Goal: Task Accomplishment & Management: Manage account settings

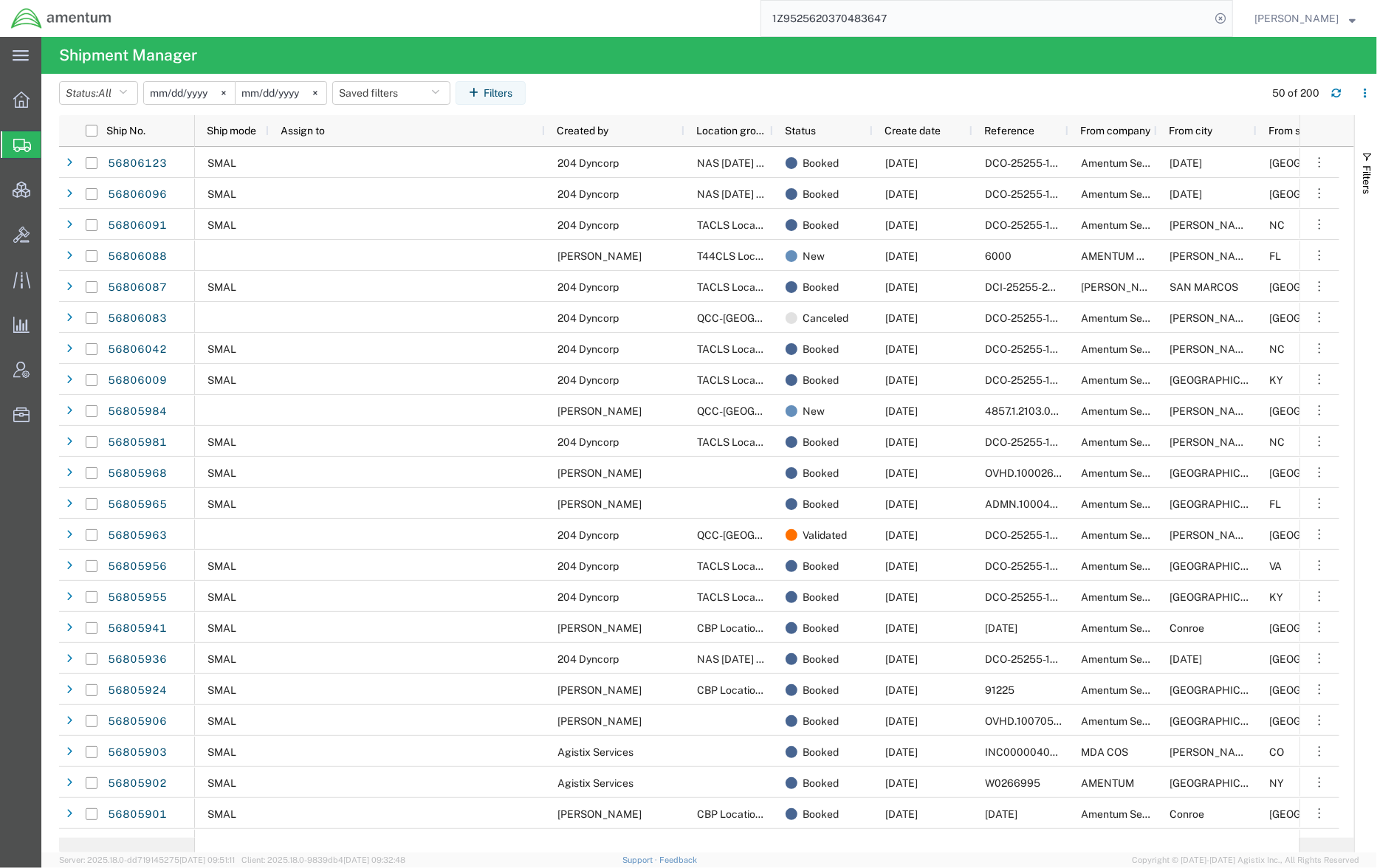
click at [266, 0] on html "main_menu Created with Sketch. Collapse Menu Overview Shipments Shipment Manage…" at bounding box center [688, 434] width 1377 height 868
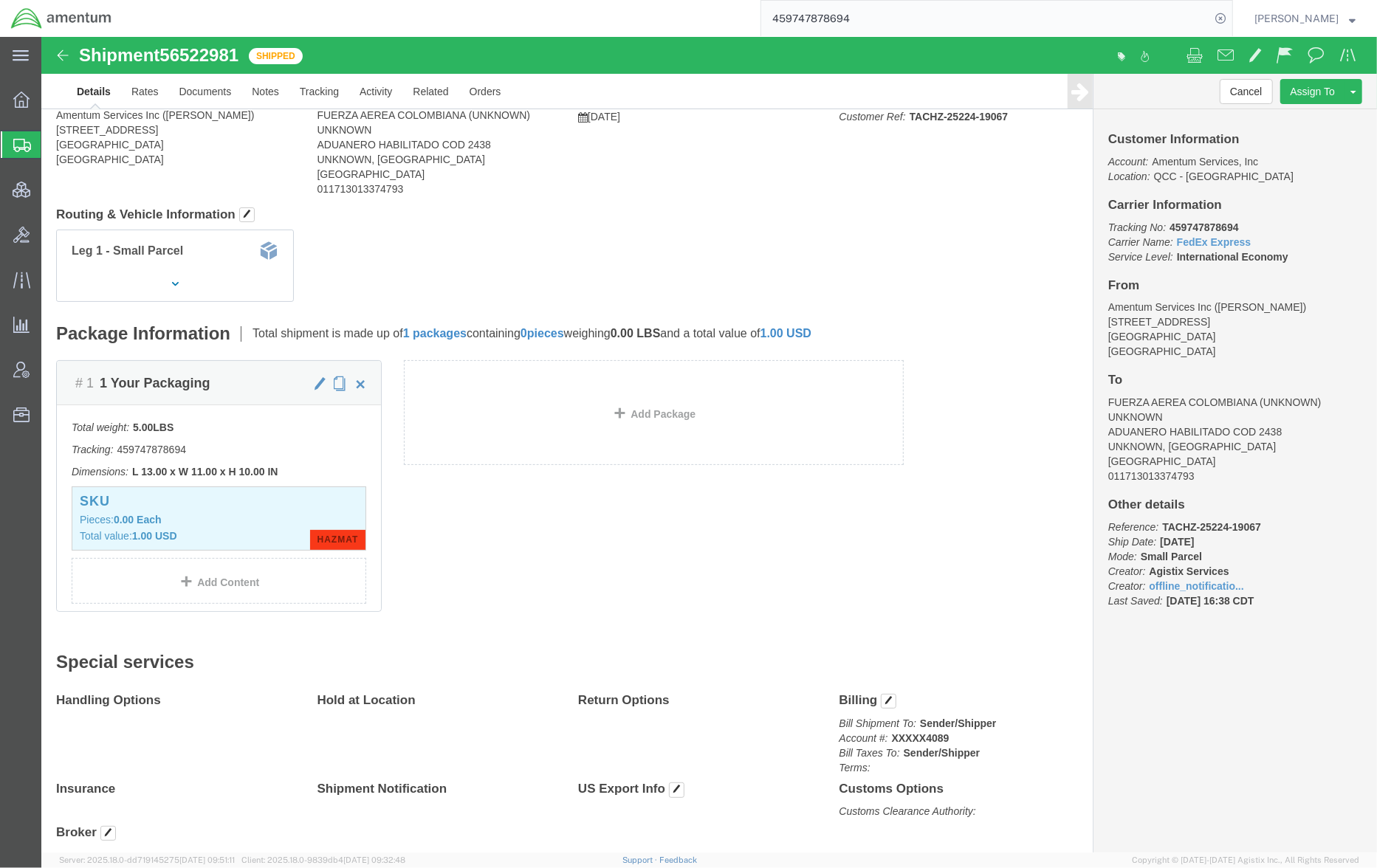
scroll to position [130, 0]
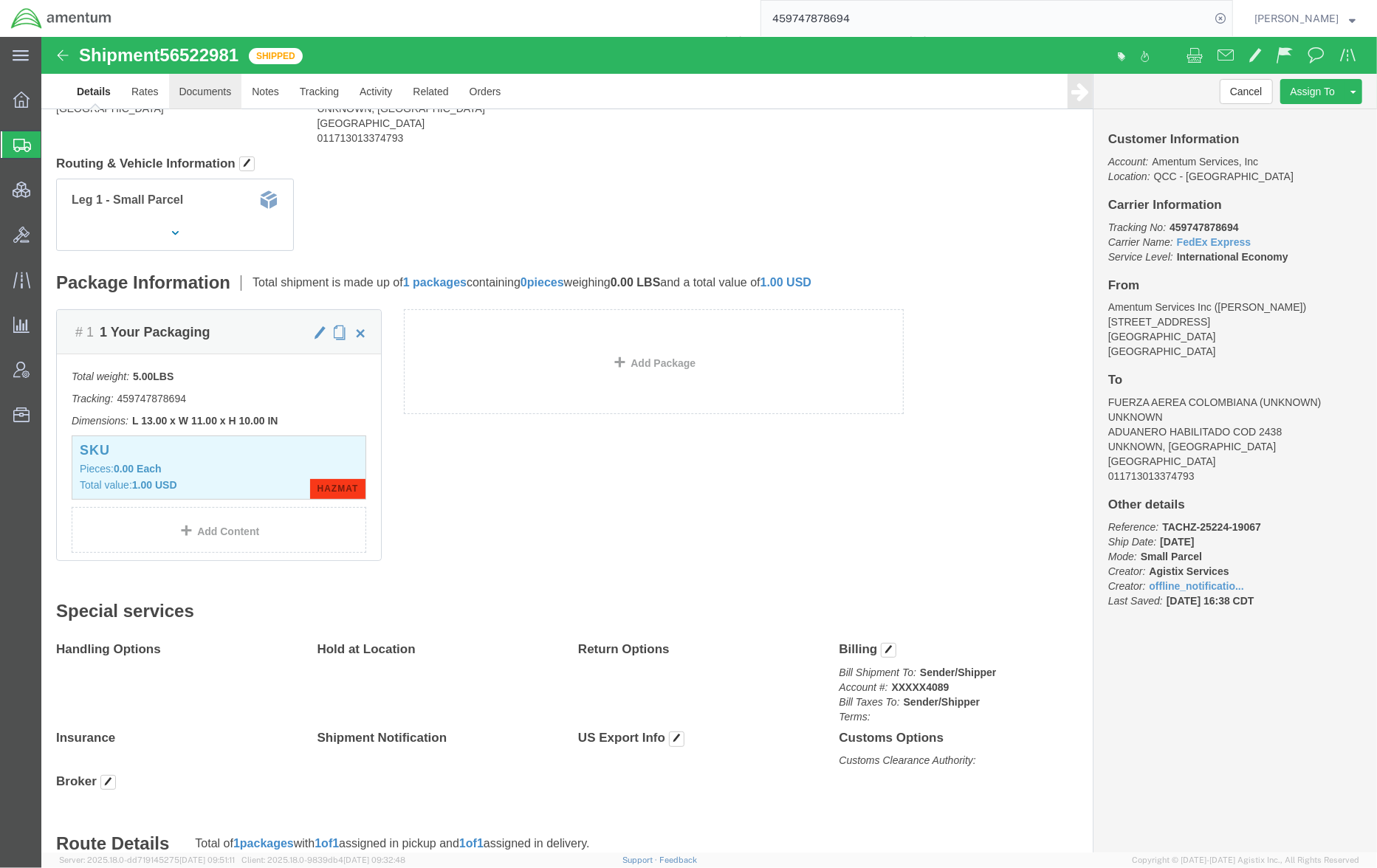
click link "Documents"
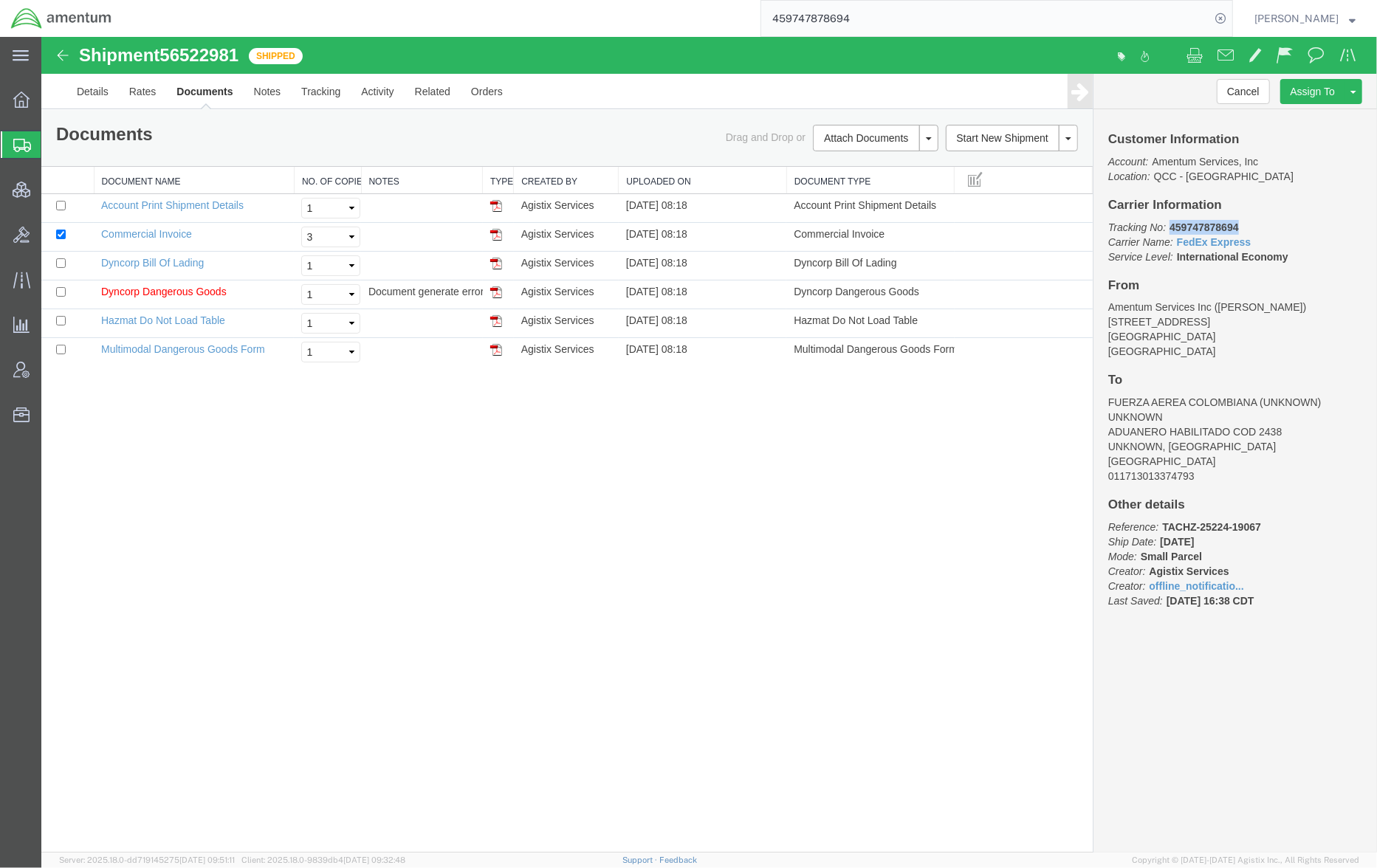
drag, startPoint x: 1238, startPoint y: 226, endPoint x: 1170, endPoint y: 228, distance: 68.0
click at [1170, 228] on b "459747878694" at bounding box center [1203, 226] width 68 height 12
copy b "459747878694"
click at [97, 88] on link "Details" at bounding box center [92, 91] width 52 height 35
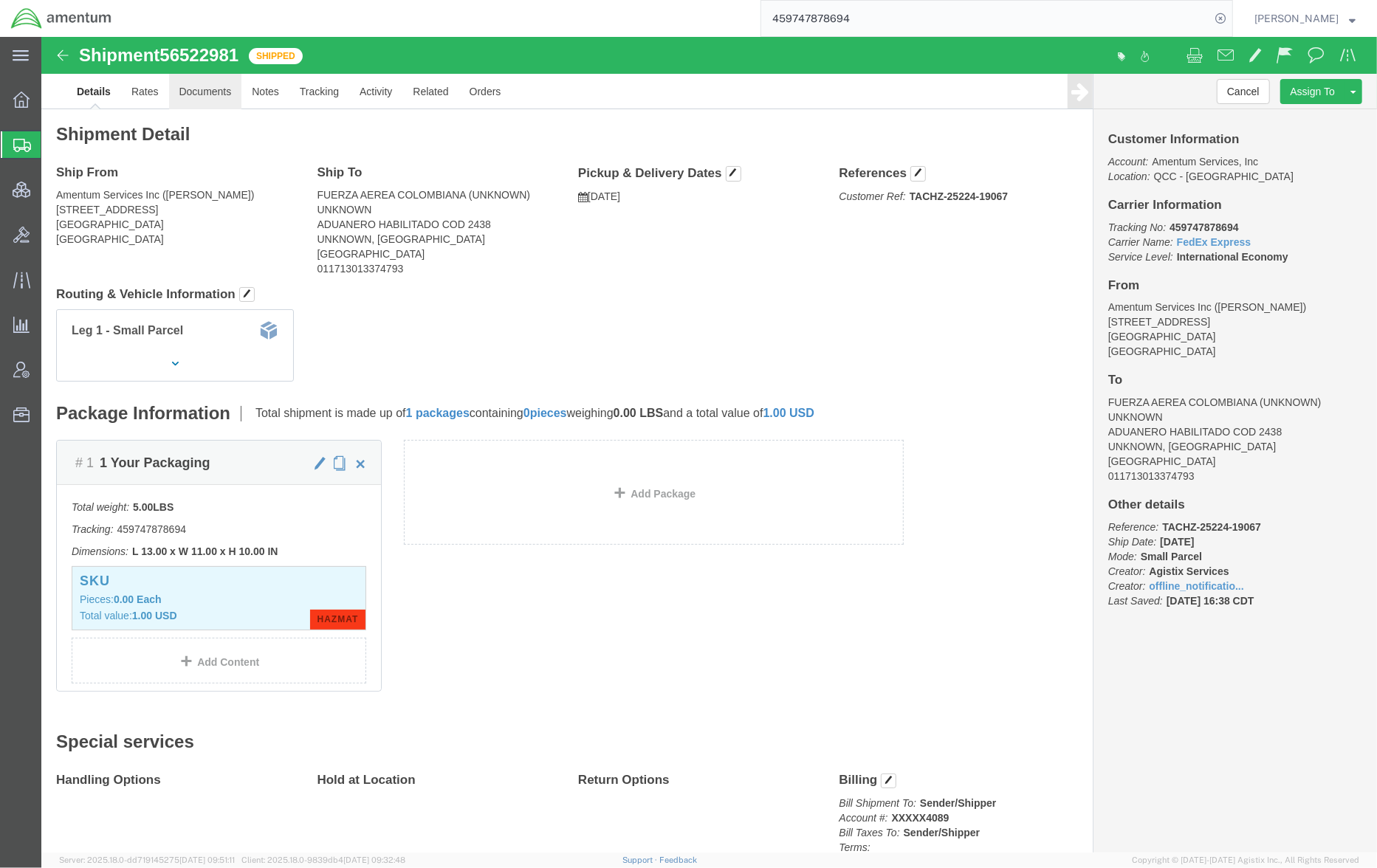
click link "Documents"
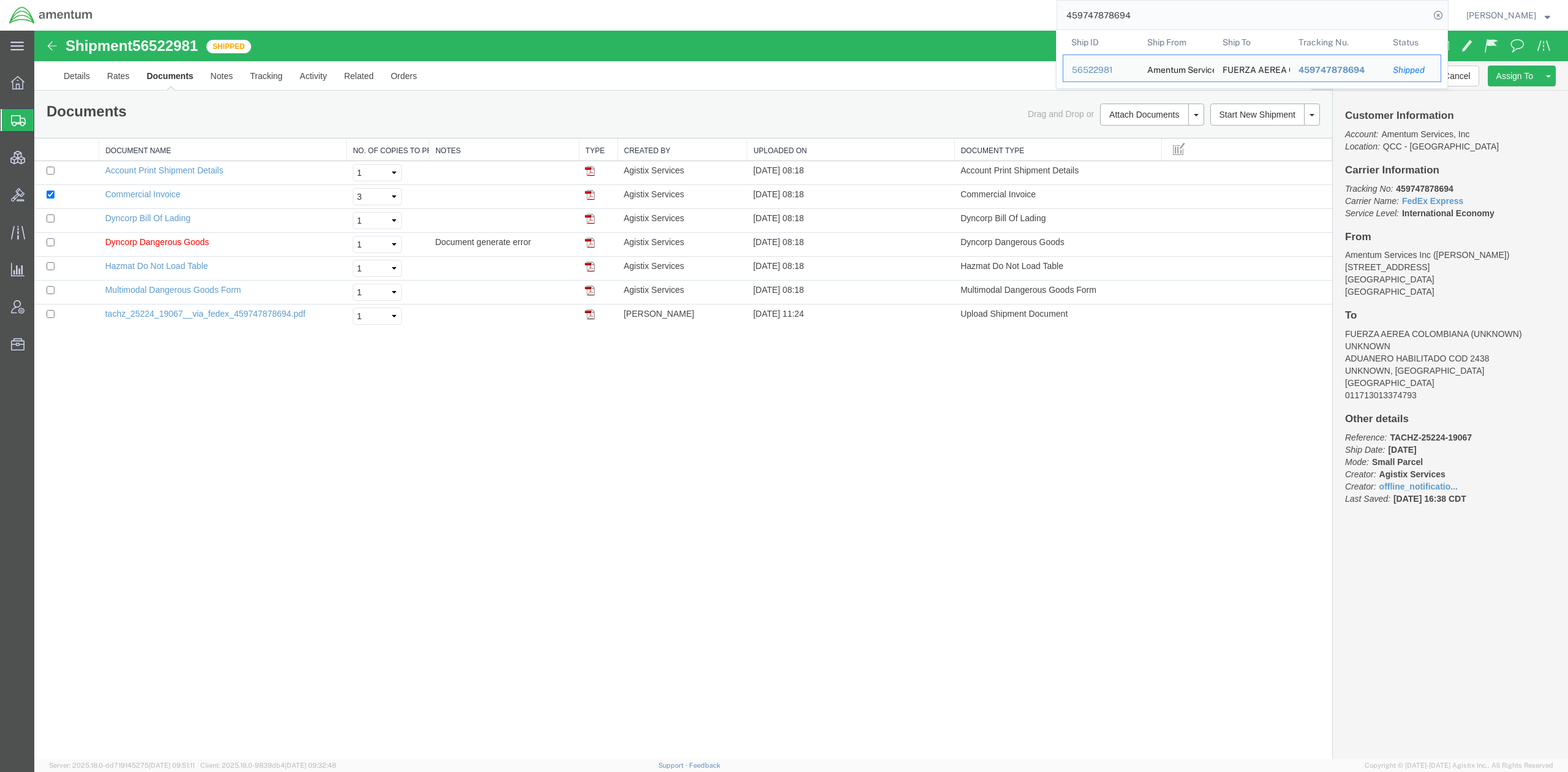
drag, startPoint x: 1125, startPoint y: 18, endPoint x: 852, endPoint y: -15, distance: 275.0
click at [852, 0] on html "main_menu Created with Sketch. Collapse Menu Overview Shipments Shipment Manage…" at bounding box center [784, 386] width 1568 height 772
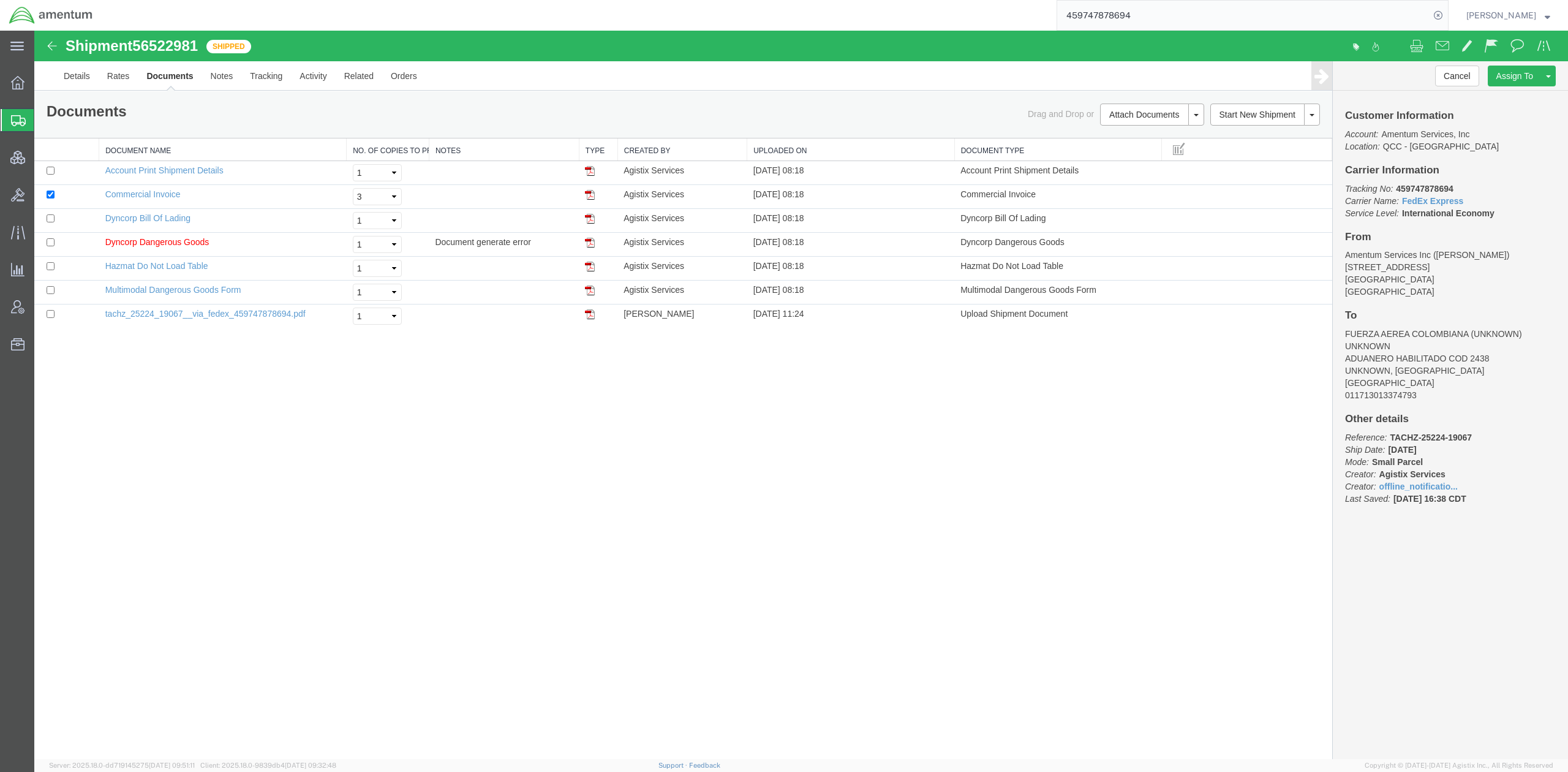
paste input "FedEx Freight Priority"
drag, startPoint x: 1198, startPoint y: 16, endPoint x: 929, endPoint y: 3, distance: 269.3
click at [929, 3] on div "FedEx Freight Priority" at bounding box center [775, 15] width 1346 height 31
paste input "884267469254"
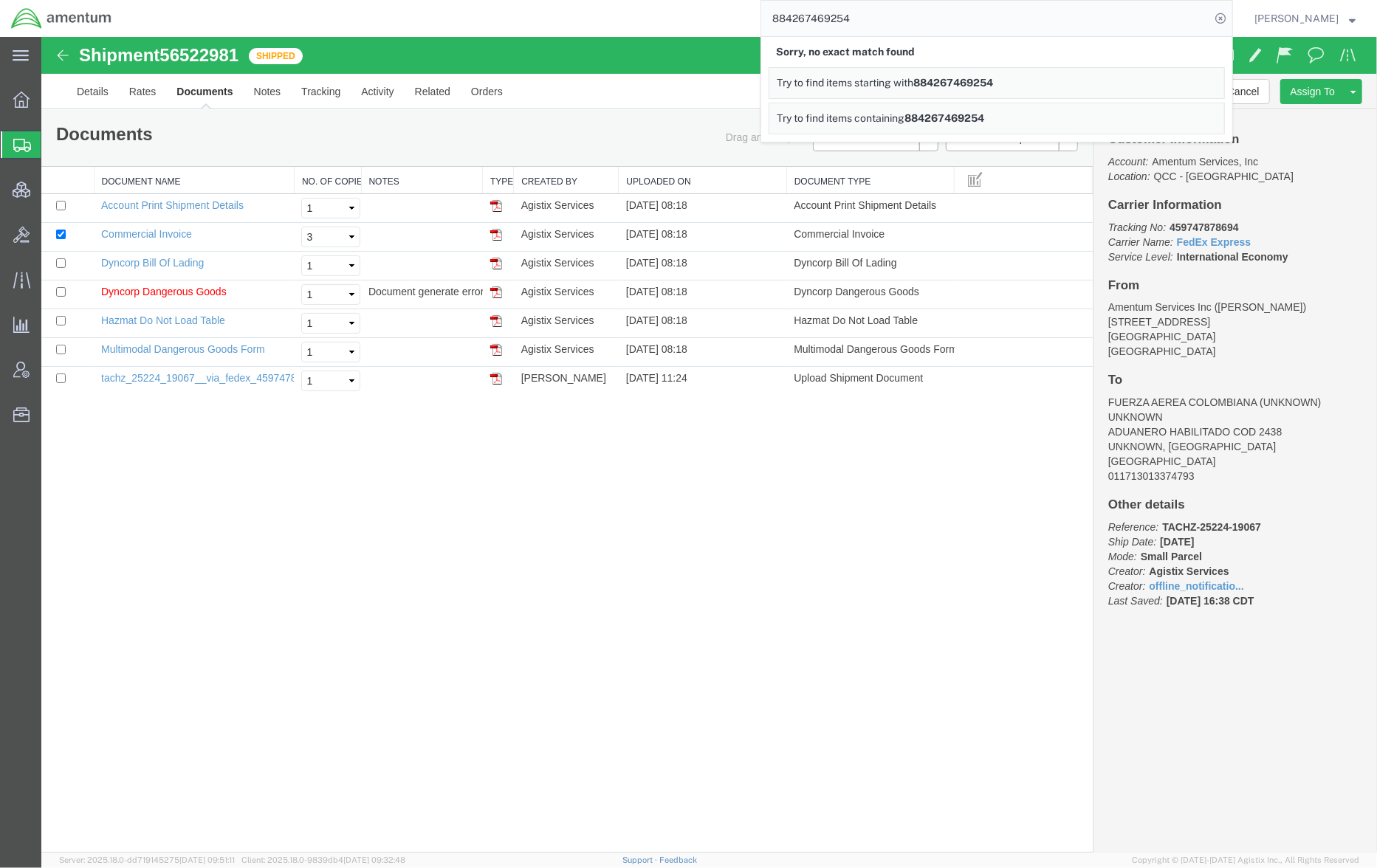
drag, startPoint x: 411, startPoint y: -22, endPoint x: 331, endPoint y: -40, distance: 82.0
click at [331, 0] on html "main_menu Created with Sketch. Collapse Menu Overview Shipments Shipment Manage…" at bounding box center [688, 434] width 1377 height 868
paste input "DCI-25253-200568"
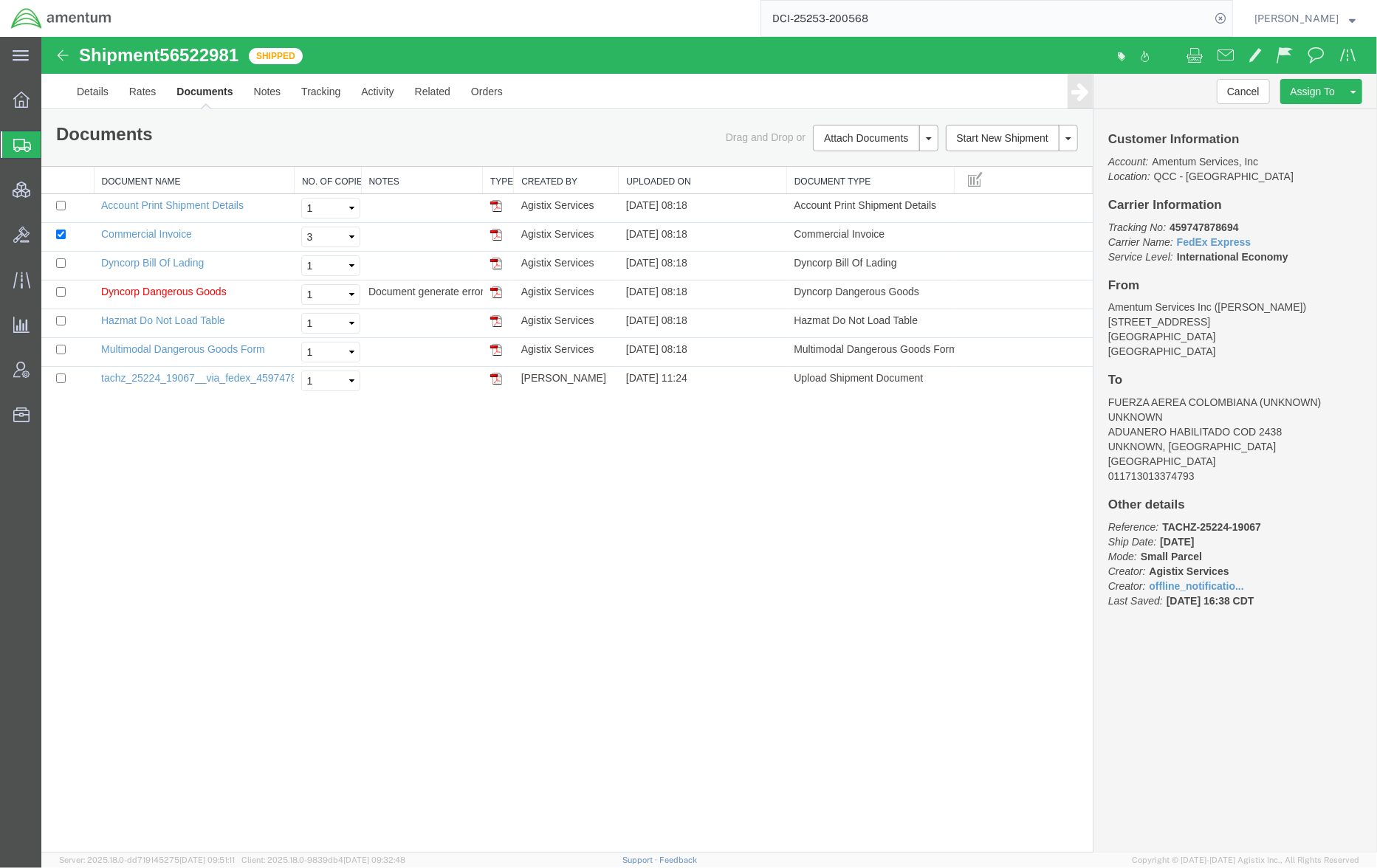
click at [52, 139] on span "Shipments" at bounding box center [46, 144] width 12 height 29
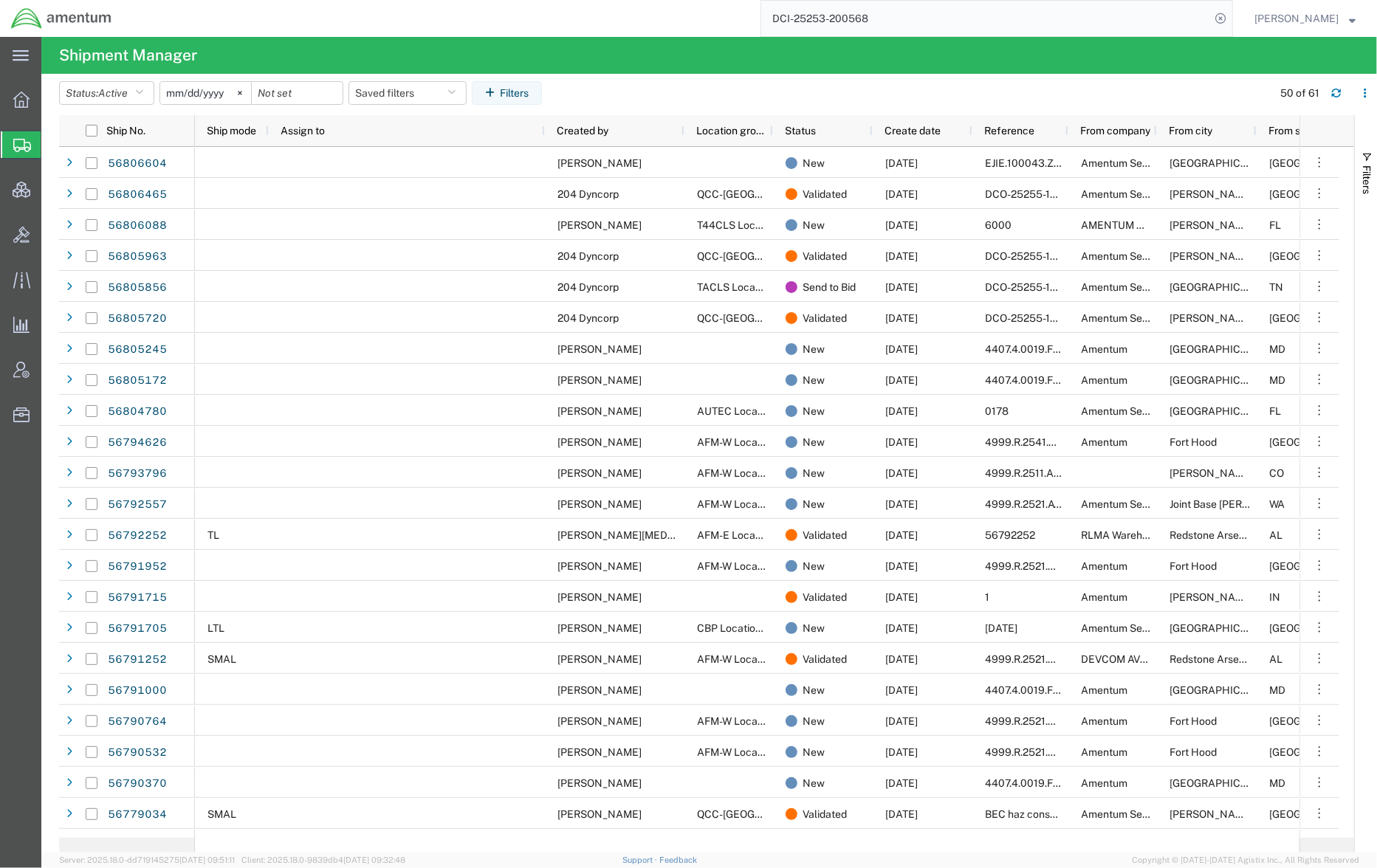
drag, startPoint x: 899, startPoint y: 21, endPoint x: 545, endPoint y: 7, distance: 354.3
click at [545, 7] on div "DCI-25253-200568" at bounding box center [678, 18] width 1111 height 37
paste input "884267469254"
type input "884267469254"
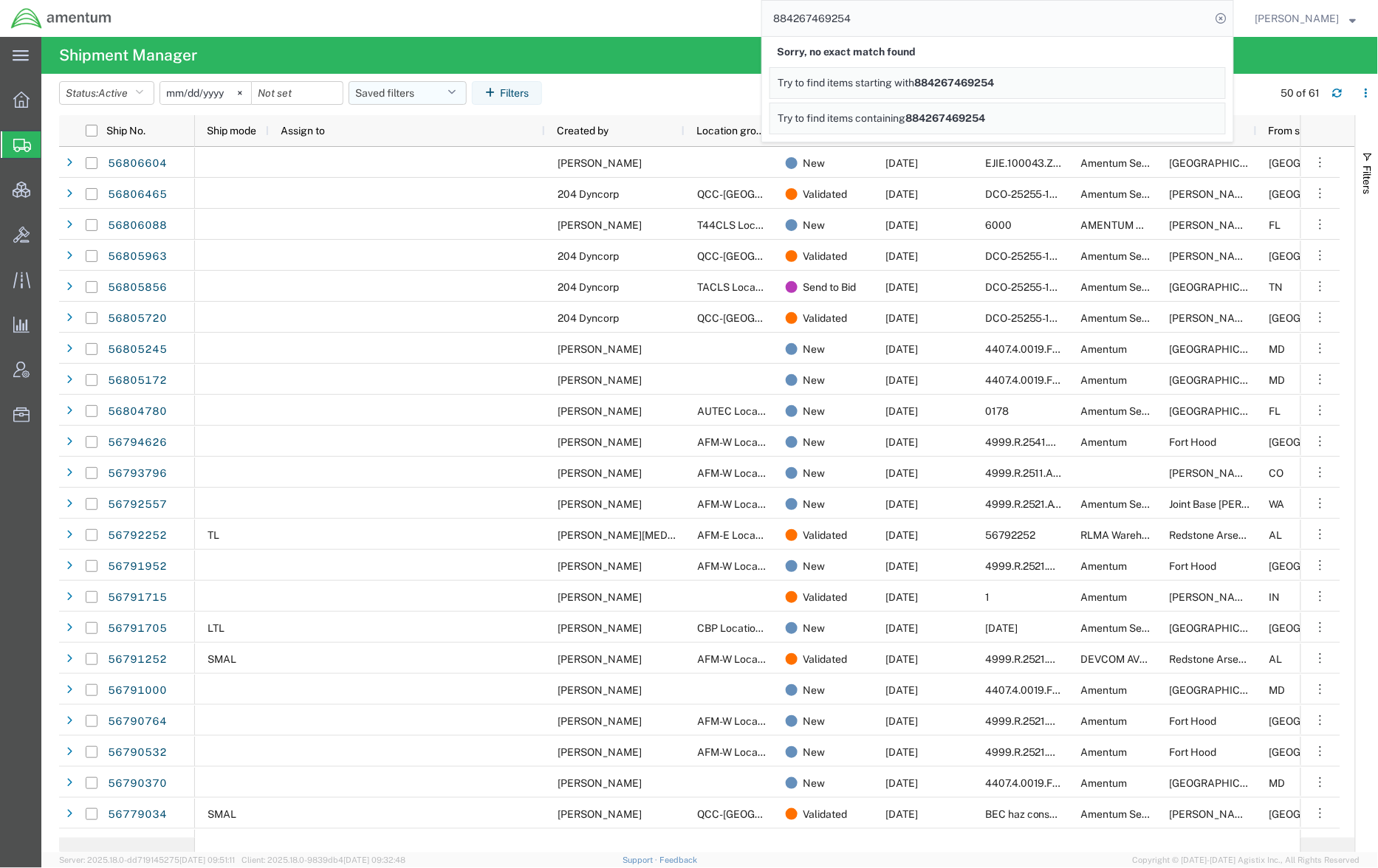
click at [446, 84] on button "Saved filters" at bounding box center [408, 93] width 118 height 24
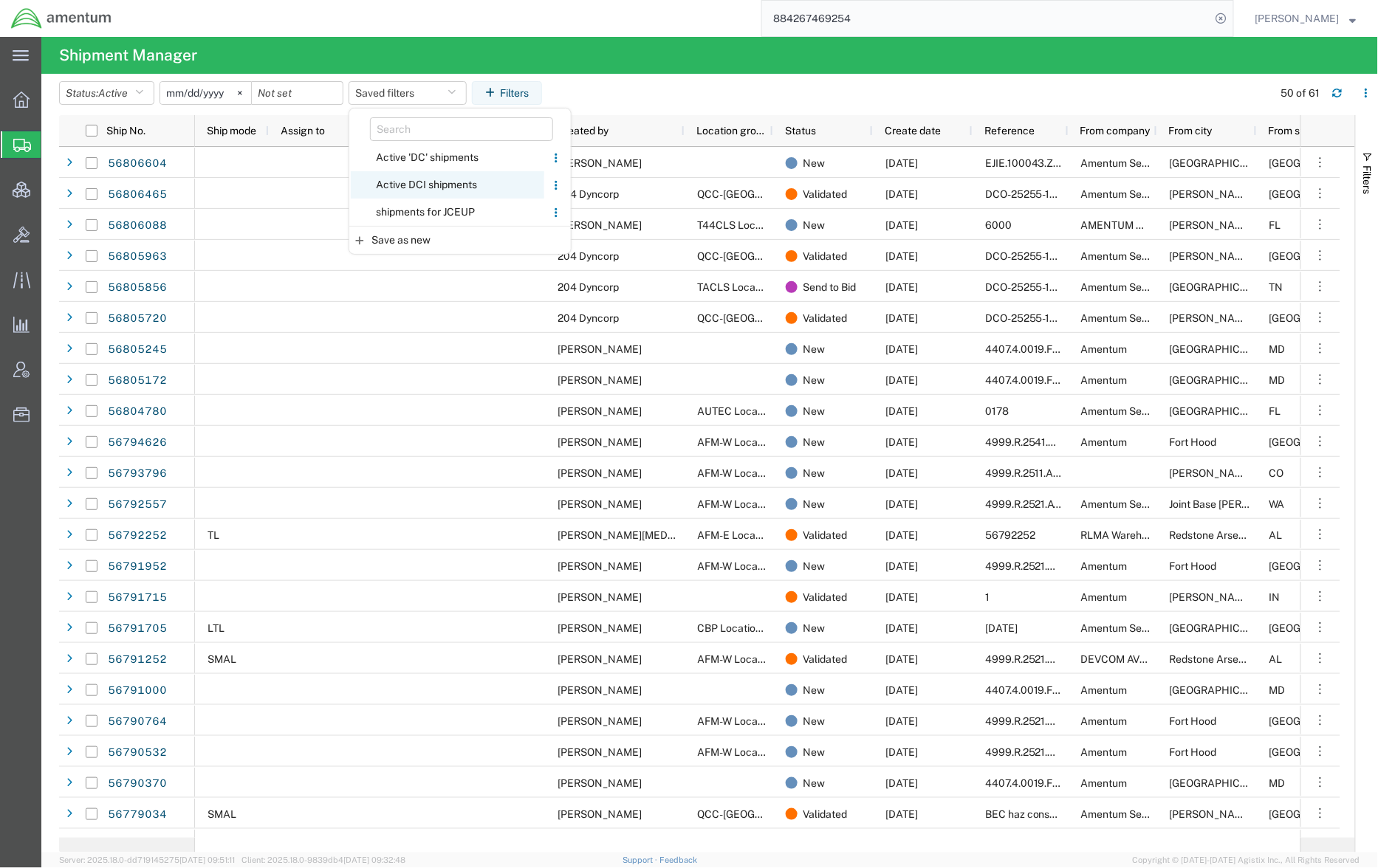
click at [456, 181] on span "Active DCI shipments" at bounding box center [448, 185] width 193 height 28
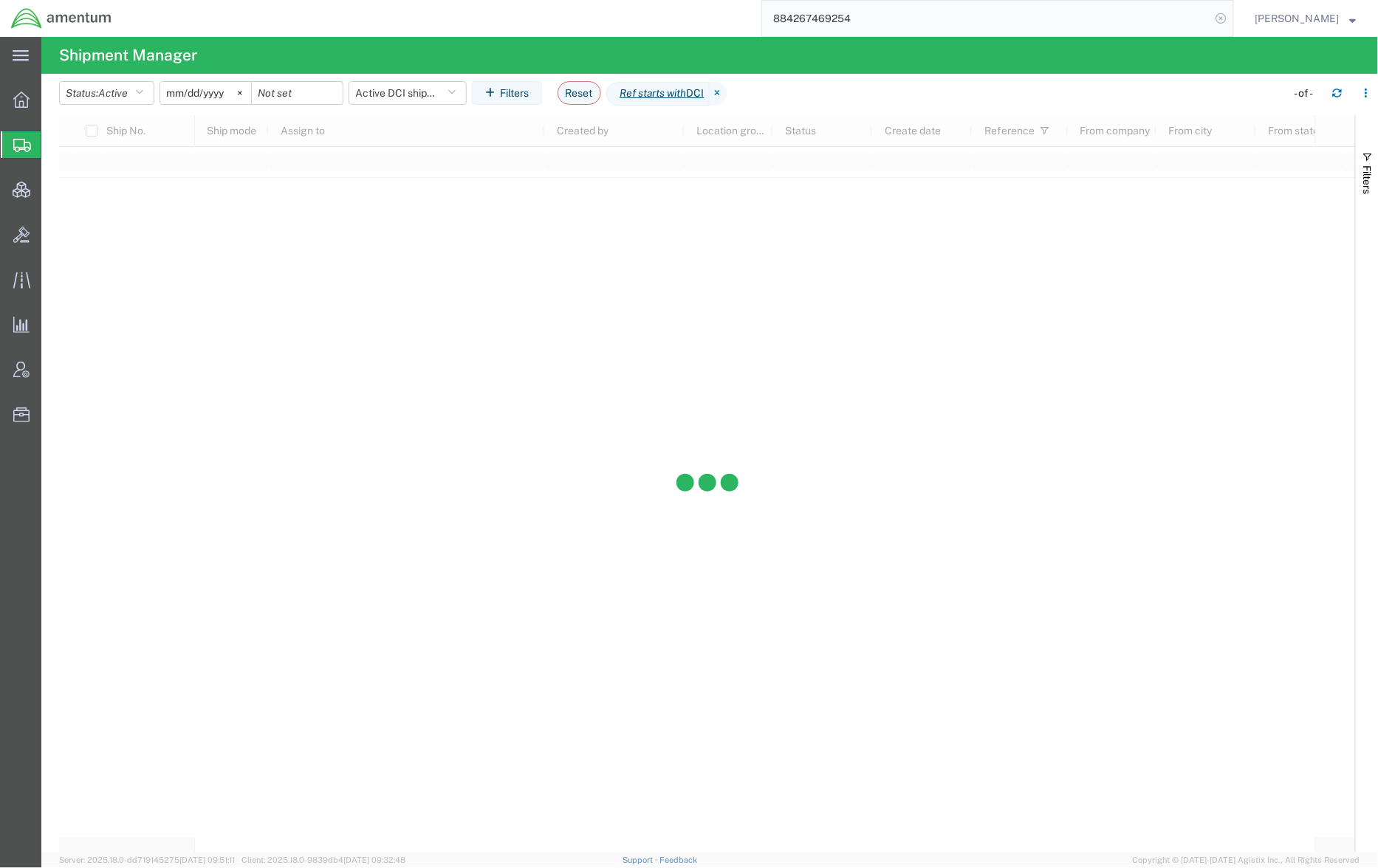
click at [1221, 21] on icon at bounding box center [1221, 18] width 21 height 21
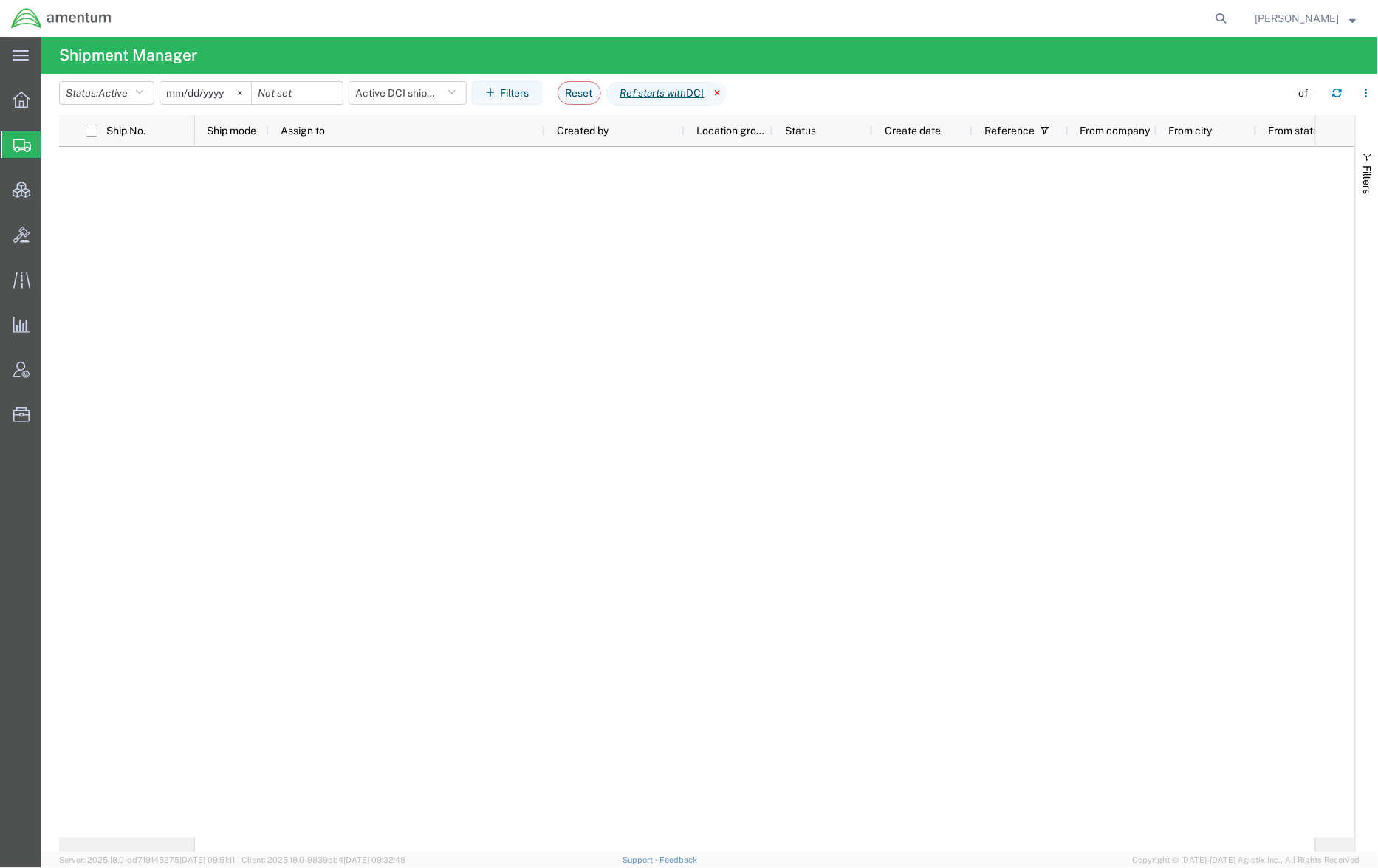
click at [728, 94] on icon at bounding box center [718, 94] width 18 height 24
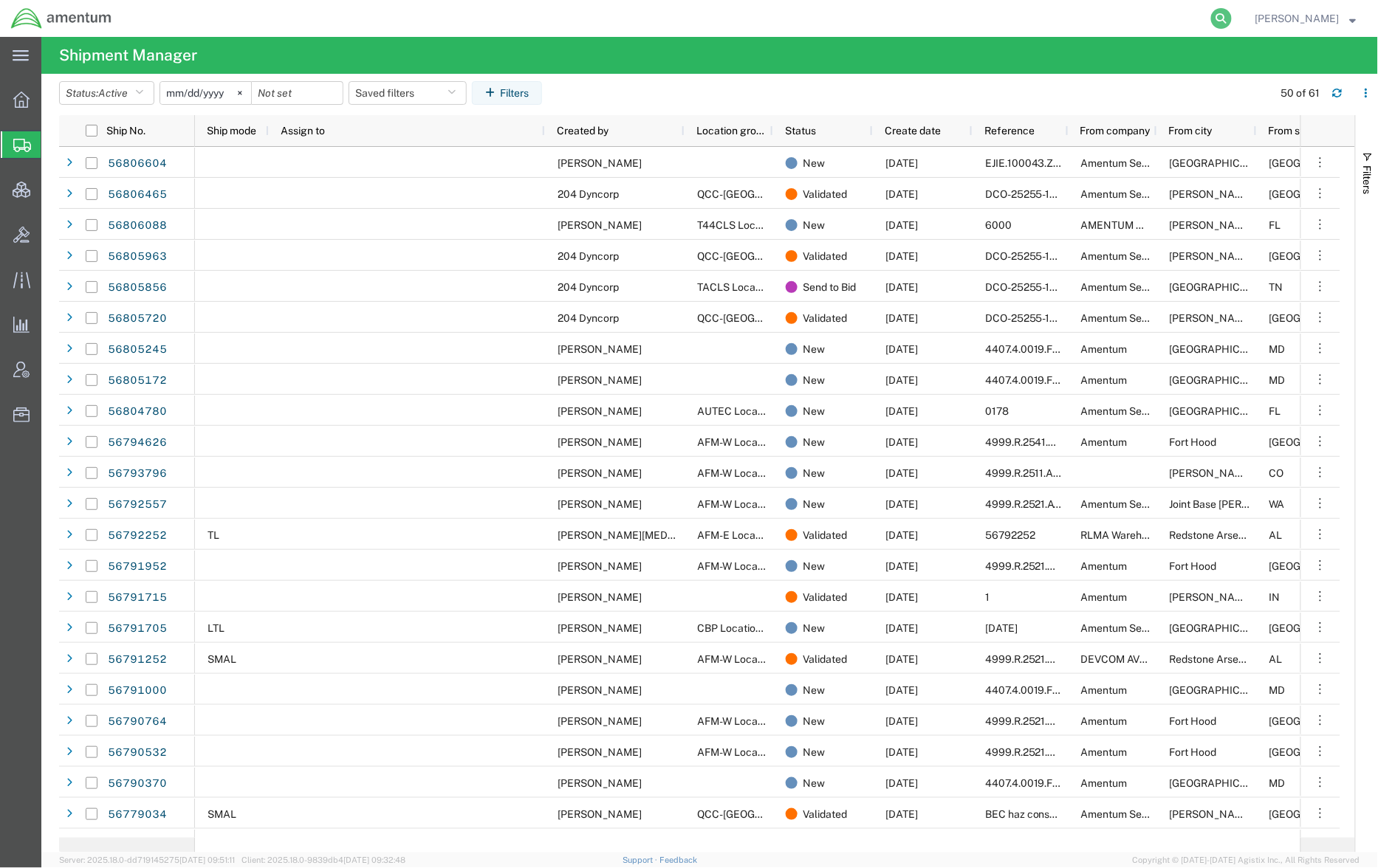
click at [1218, 15] on icon at bounding box center [1221, 18] width 21 height 21
paste input "56621790"
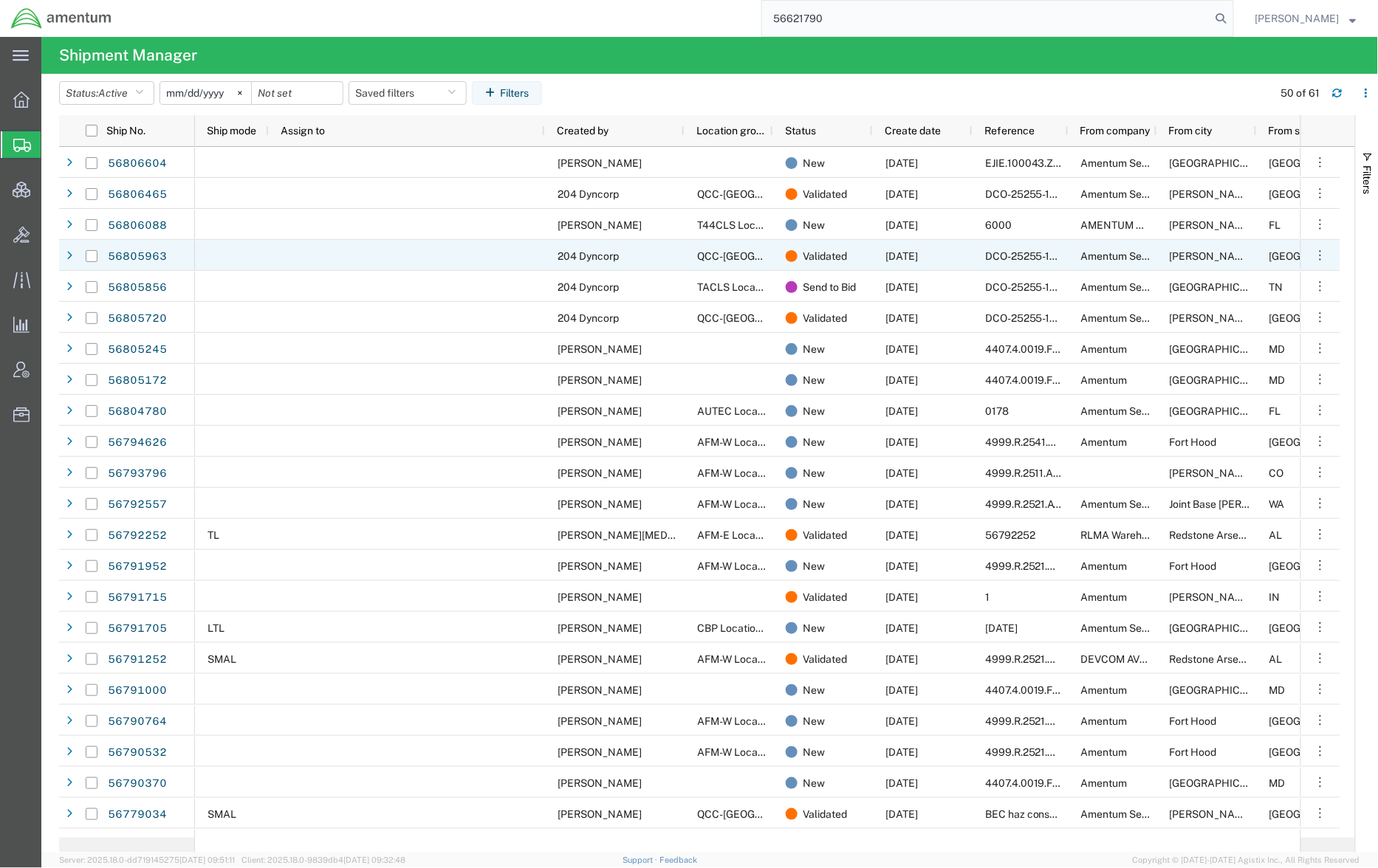
type input "56621790"
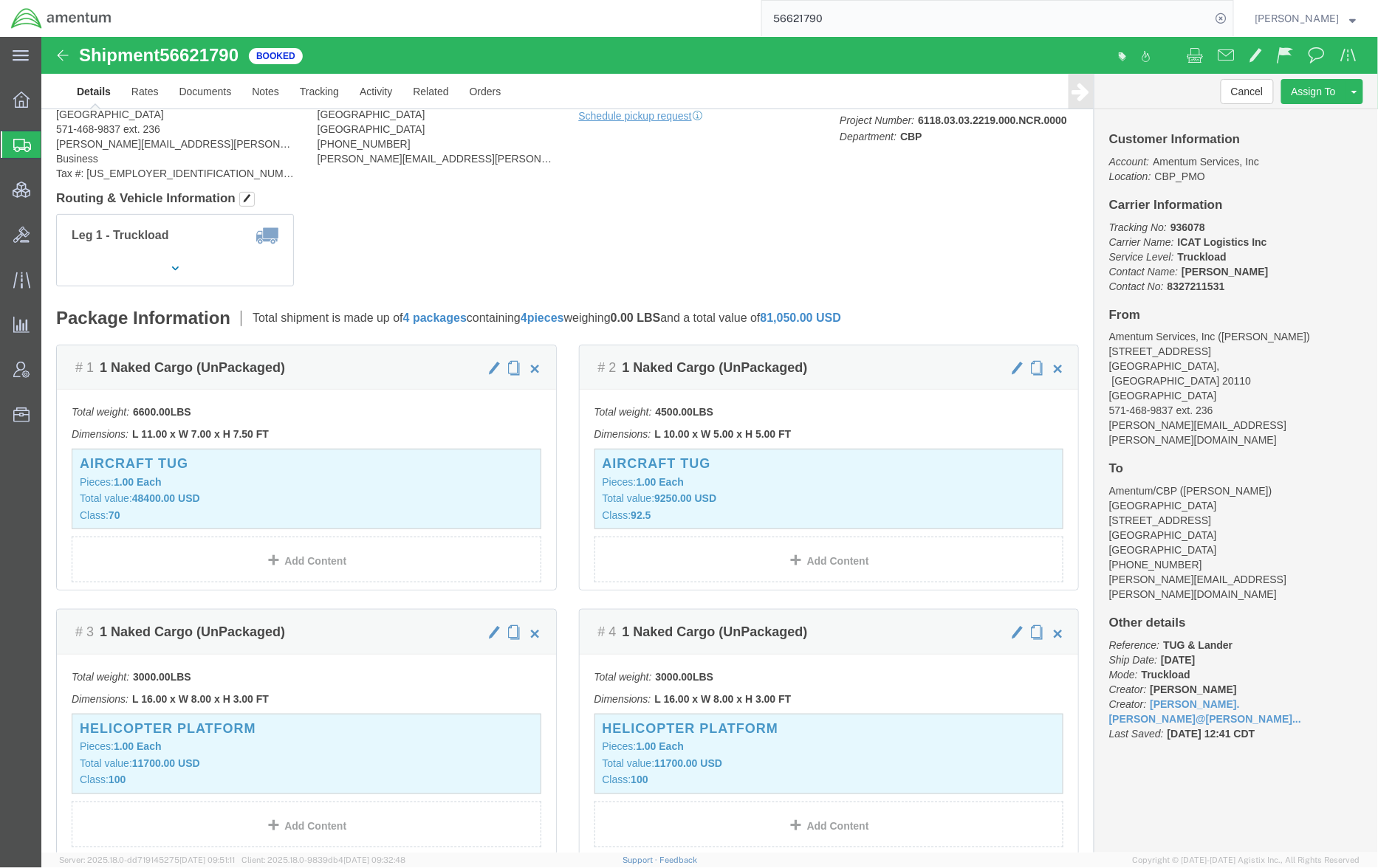
scroll to position [130, 0]
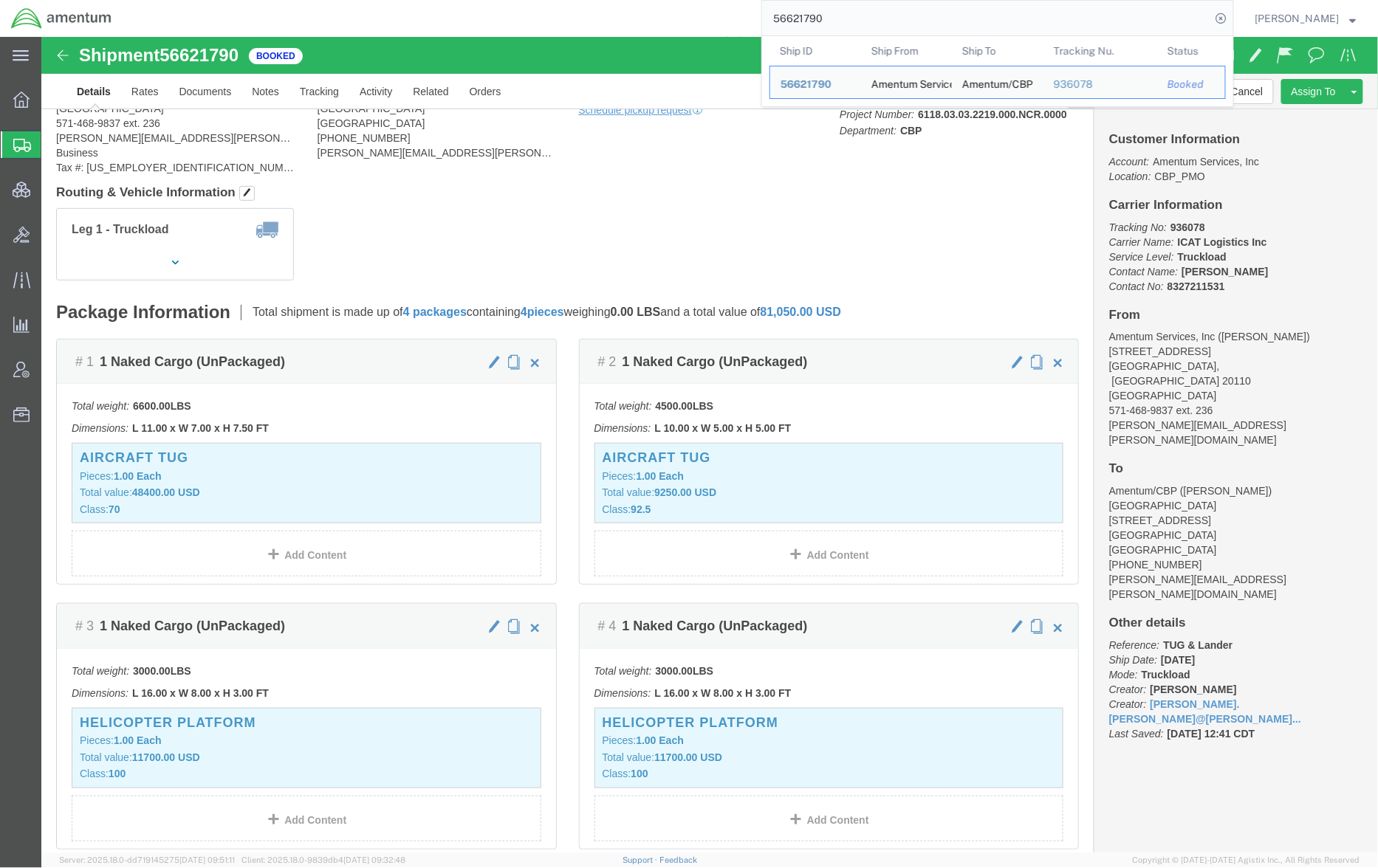
click at [52, 146] on span "Shipments" at bounding box center [46, 144] width 12 height 29
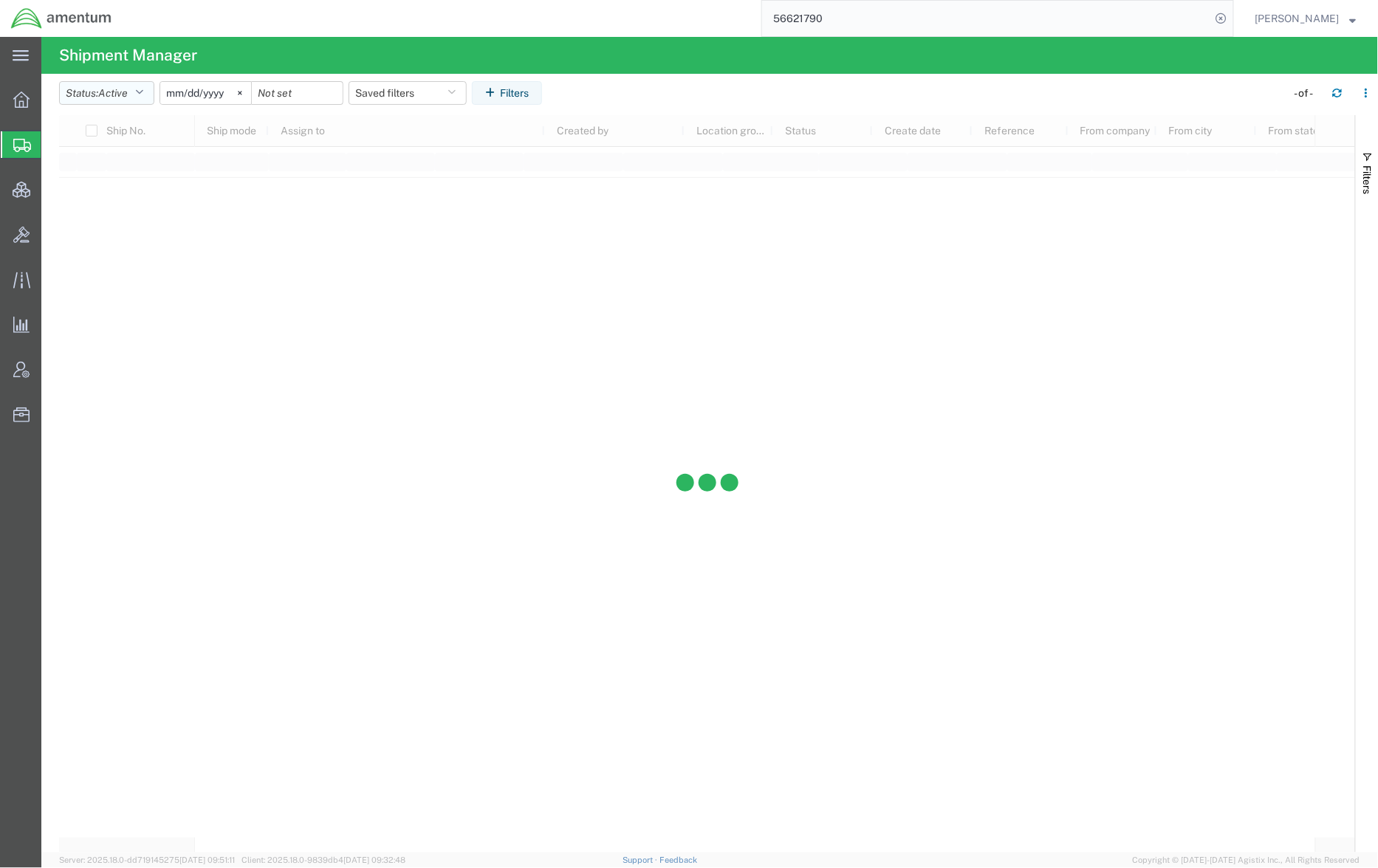
click at [127, 87] on span "Active" at bounding box center [113, 94] width 29 height 14
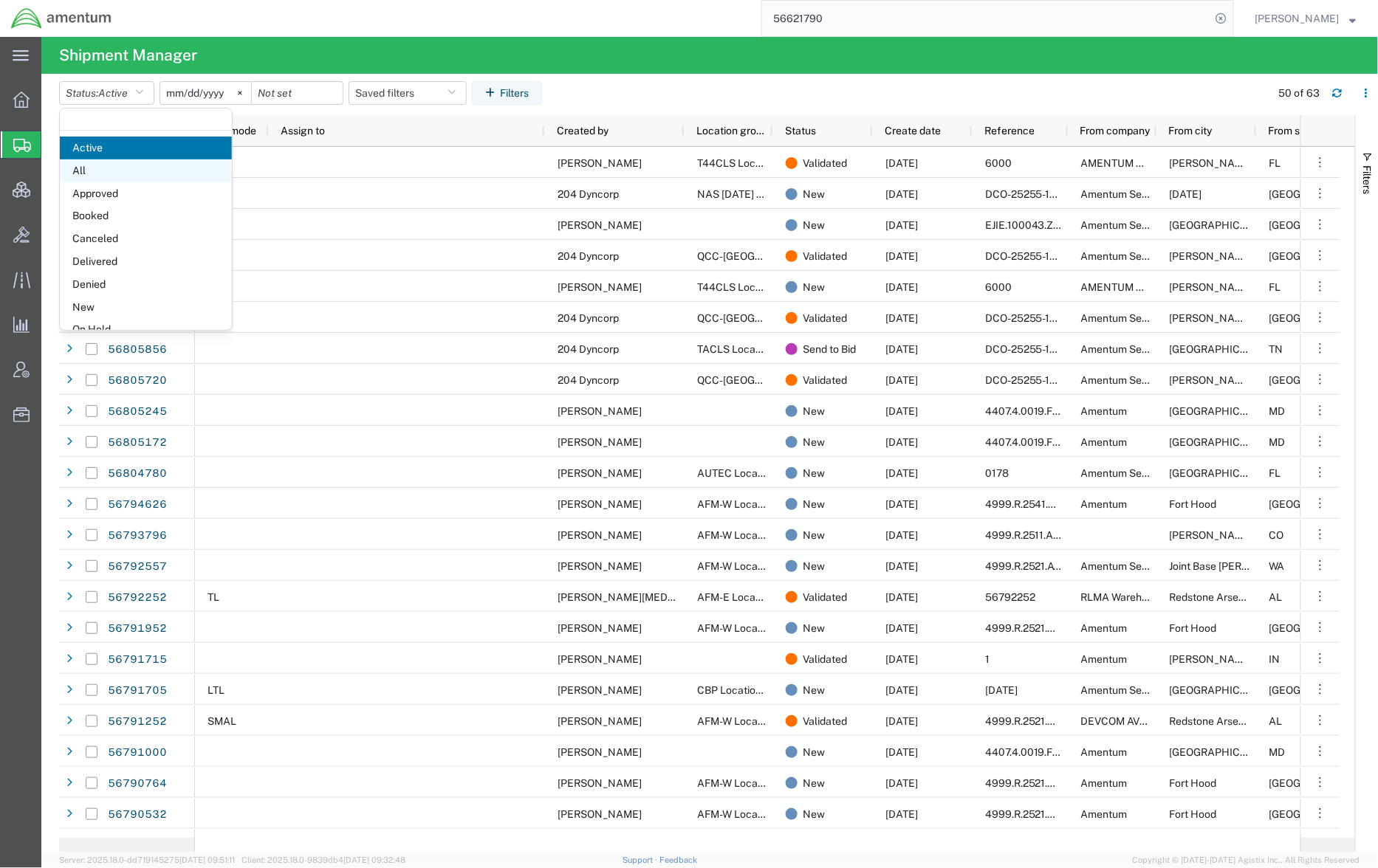
click at [112, 172] on span "All" at bounding box center [146, 171] width 172 height 23
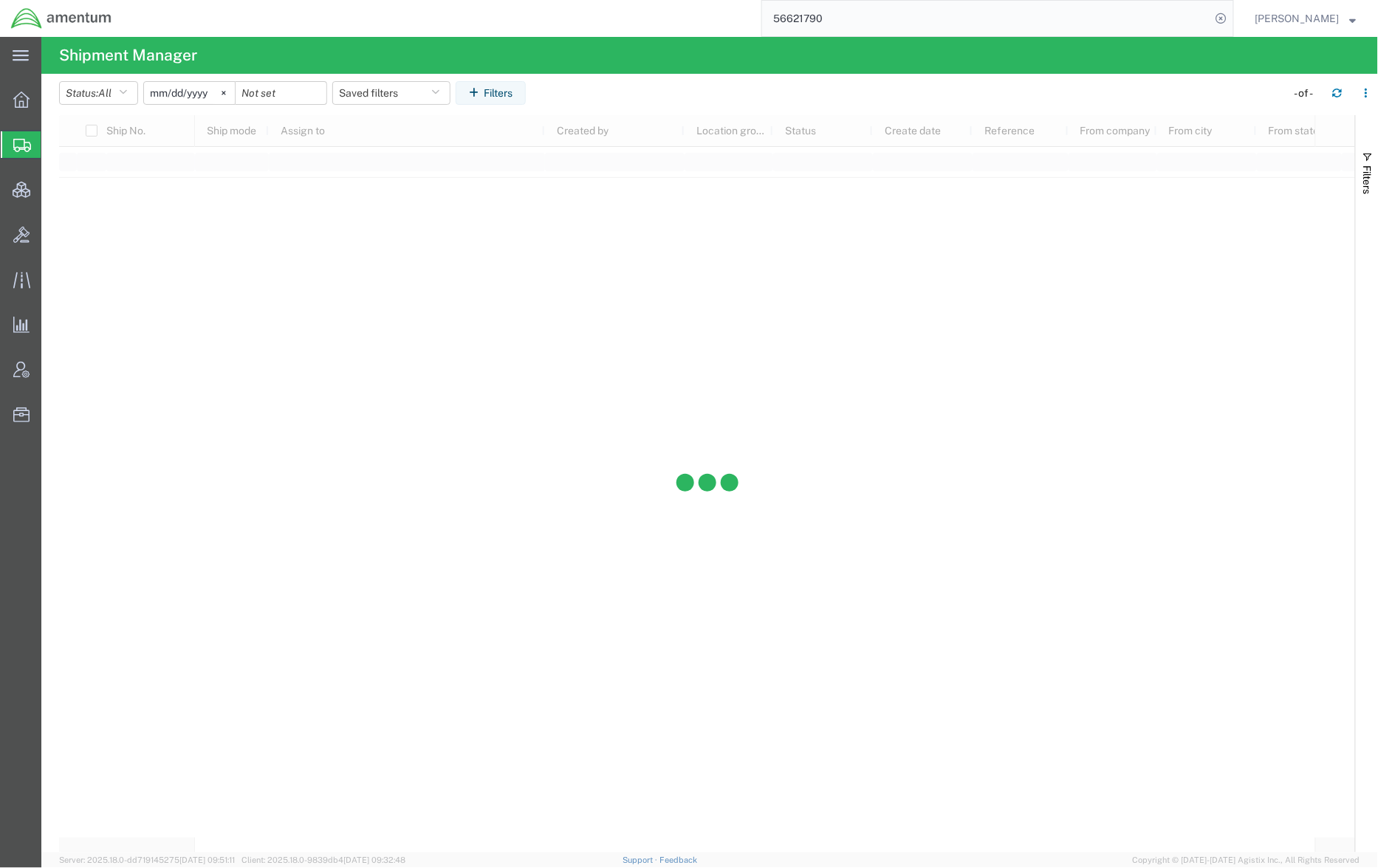
click at [193, 89] on input "[DATE]" at bounding box center [190, 93] width 91 height 22
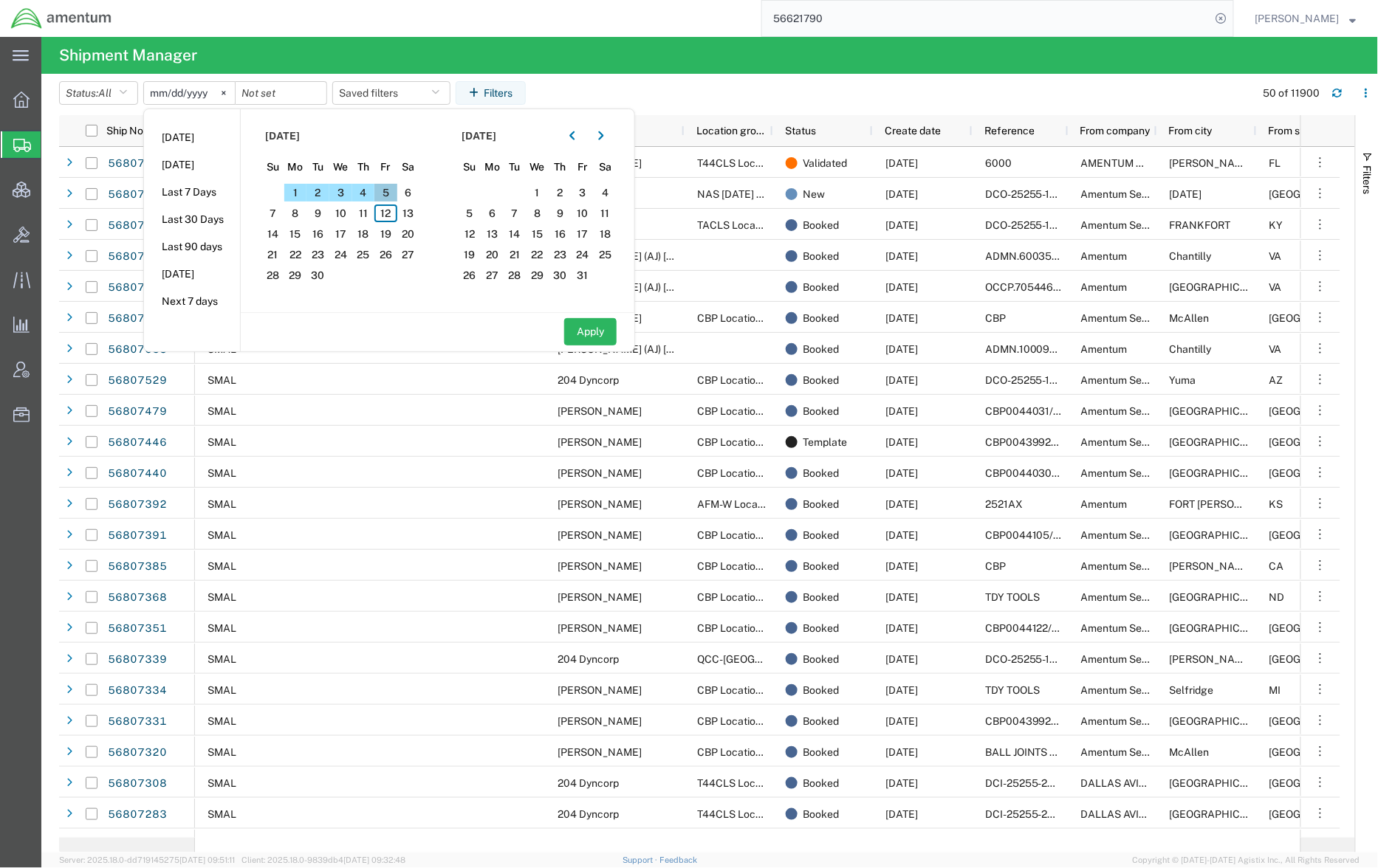
click at [396, 195] on span "5" at bounding box center [386, 193] width 23 height 18
click at [612, 337] on button "Apply" at bounding box center [590, 332] width 52 height 28
type input "[DATE]"
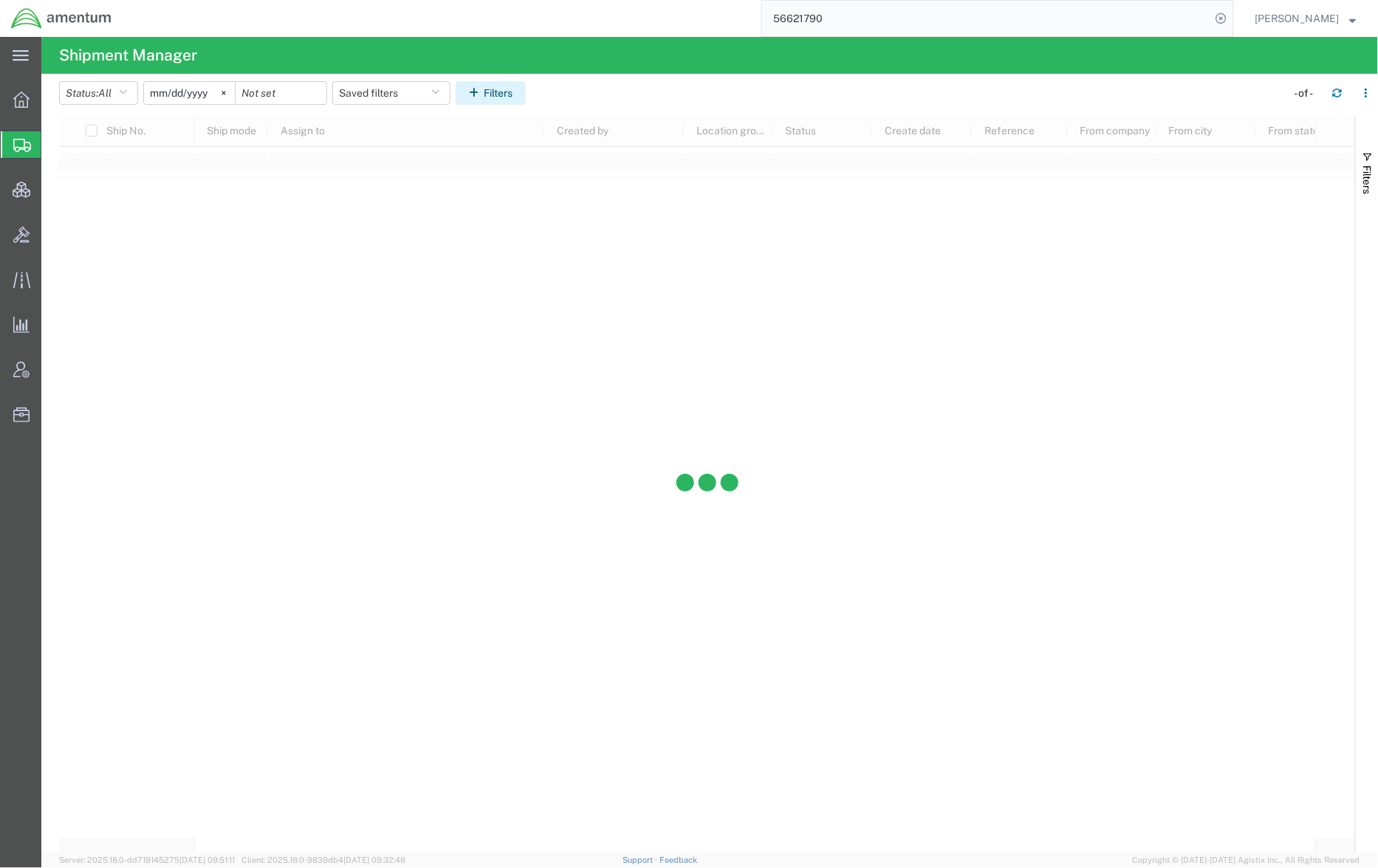
click at [494, 92] on button "Filters" at bounding box center [491, 93] width 70 height 24
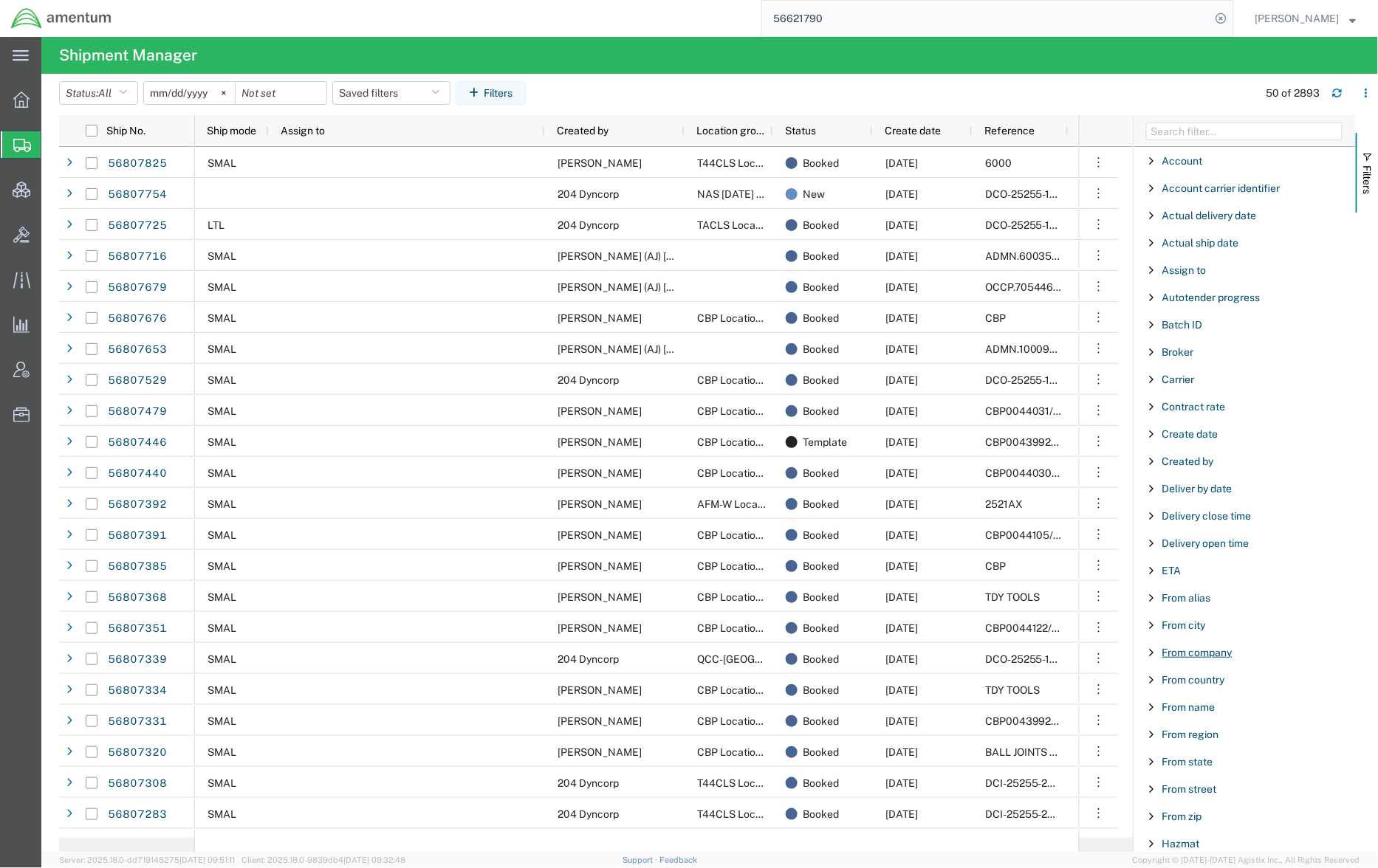
click at [1221, 658] on span "From company" at bounding box center [1197, 652] width 70 height 12
click at [1207, 724] on input "Filter Value" at bounding box center [1251, 715] width 193 height 18
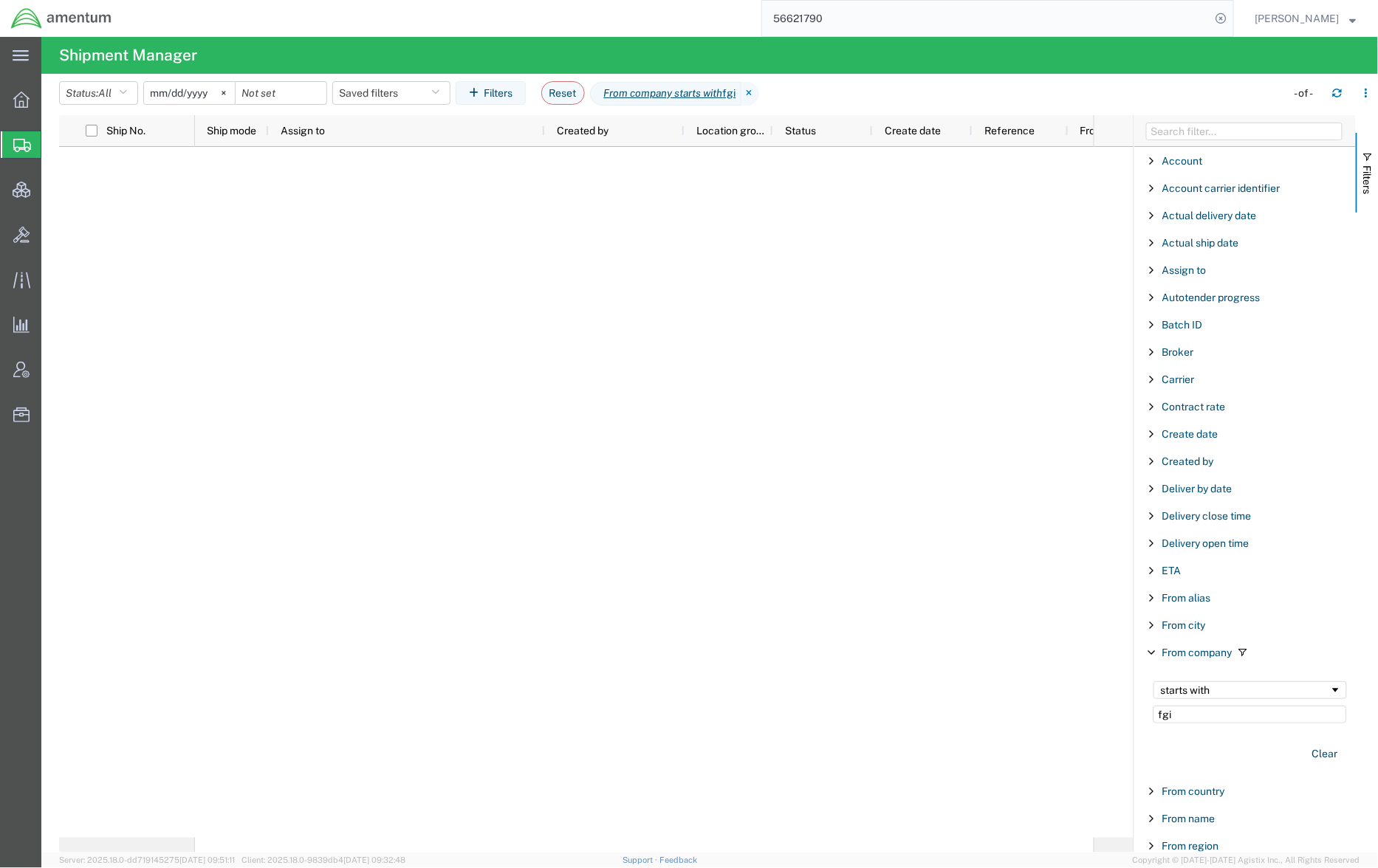
drag, startPoint x: 1197, startPoint y: 713, endPoint x: 1005, endPoint y: 695, distance: 192.8
click at [1005, 695] on div "Ship No. Ship mode Assign to Created by Location group Status Create date Refer…" at bounding box center [719, 484] width 1319 height 738
type input "aracom"
click at [1224, 25] on icon at bounding box center [1221, 18] width 21 height 21
click at [1058, 401] on div at bounding box center [644, 492] width 899 height 691
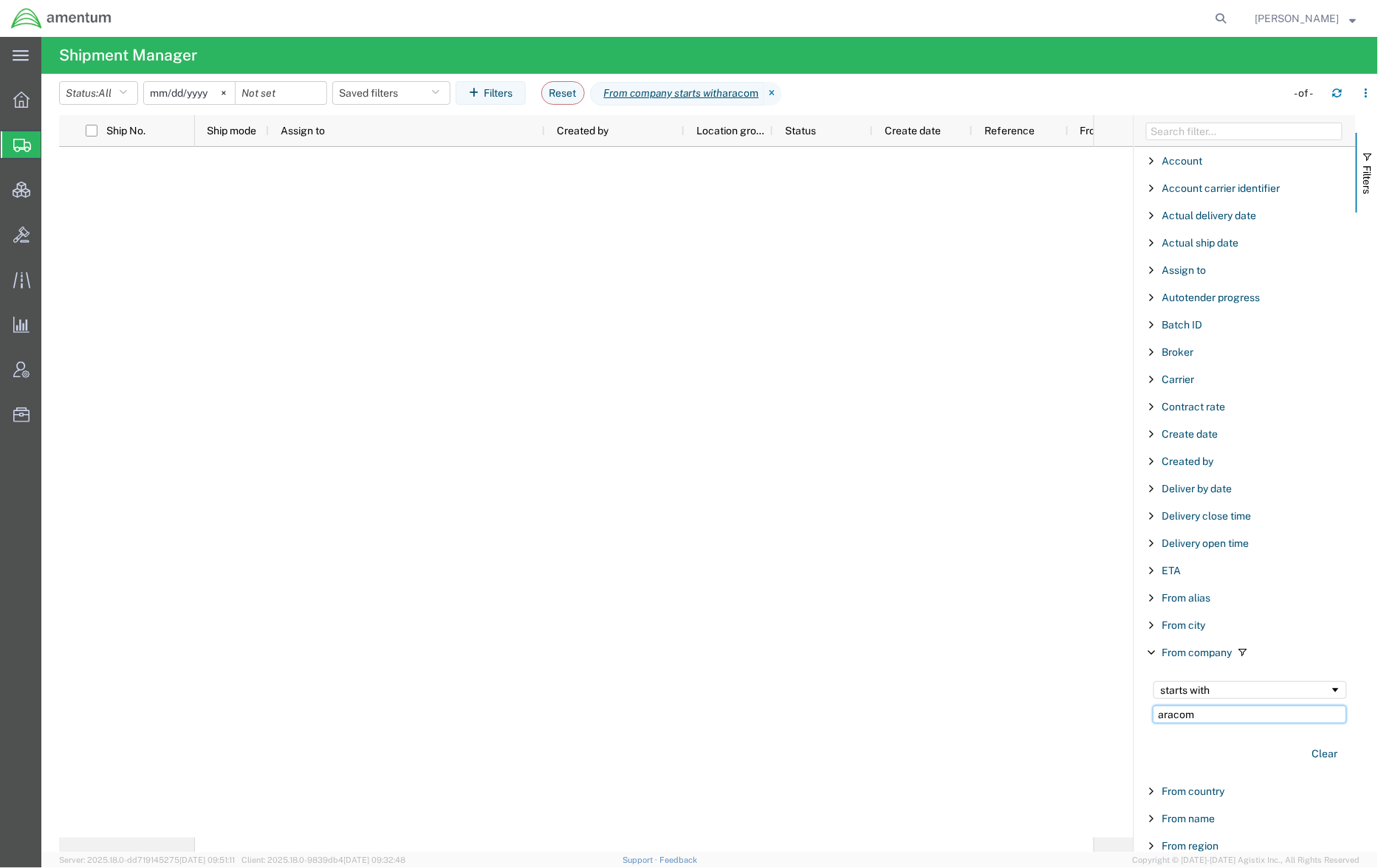
drag, startPoint x: 1242, startPoint y: 724, endPoint x: 988, endPoint y: 698, distance: 255.3
click at [988, 698] on div "Ship No. Ship mode Assign to Created by Location group Status Create date Refer…" at bounding box center [719, 484] width 1319 height 738
click at [1059, 28] on agx-global-search at bounding box center [998, 18] width 473 height 37
drag, startPoint x: 1241, startPoint y: 724, endPoint x: 737, endPoint y: 629, distance: 512.9
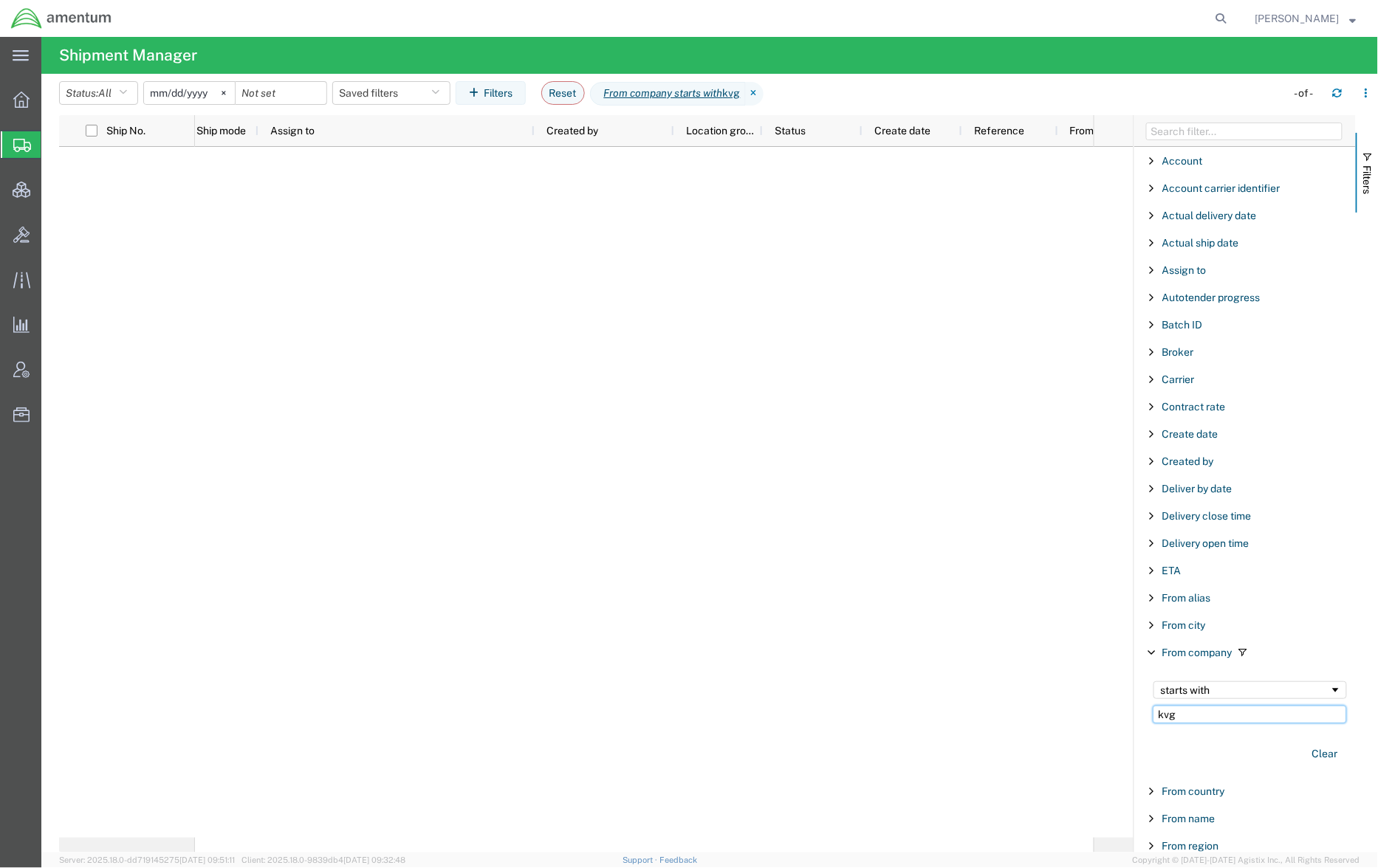
click at [737, 629] on div "Ship No. Ship mode Assign to Created by Location group Status Create date Refer…" at bounding box center [719, 484] width 1319 height 738
paste input "SYNERJE"
type input "SYNERJE"
click at [1221, 15] on icon at bounding box center [1221, 18] width 21 height 21
paste input "56806604"
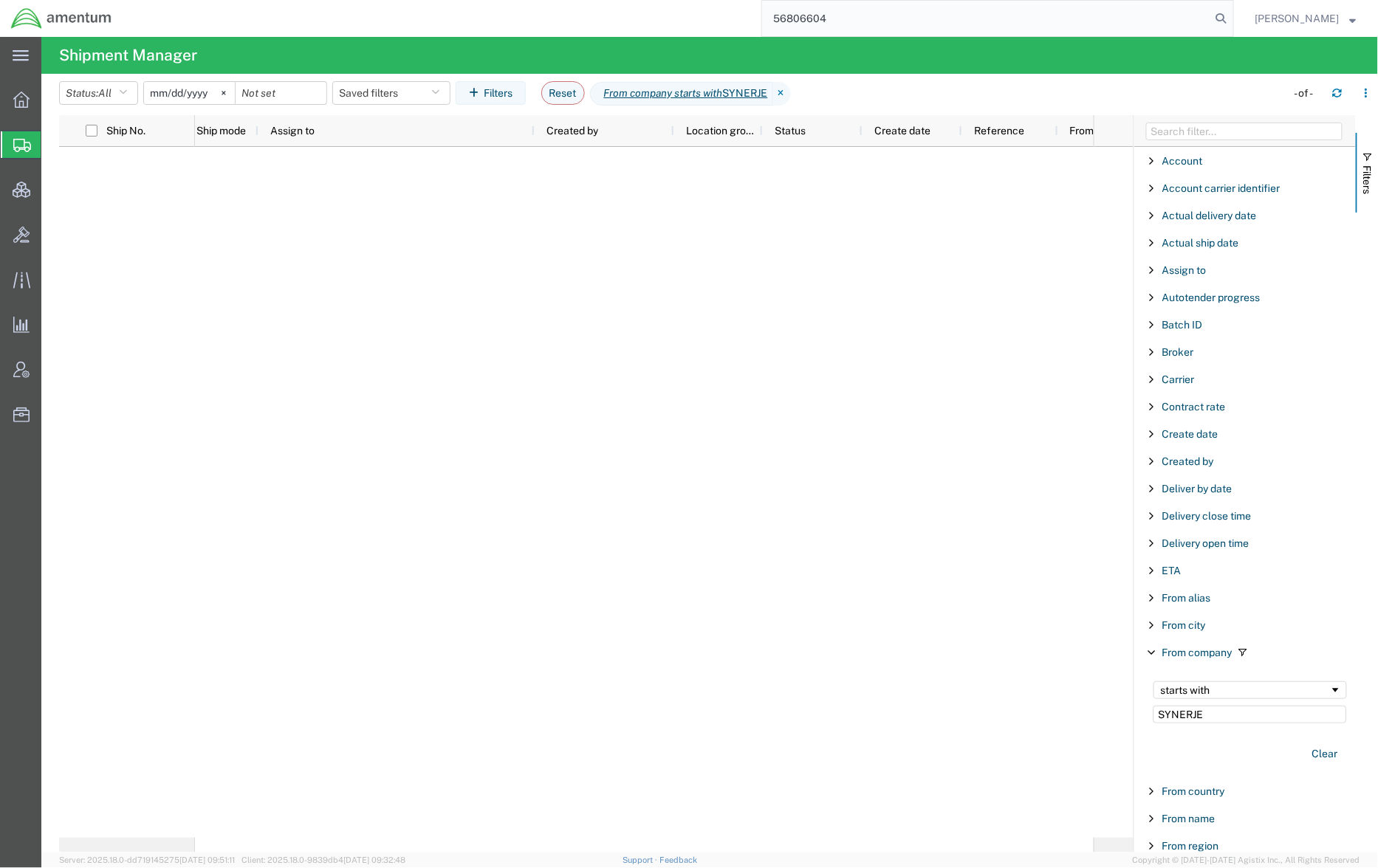
type input "56806604"
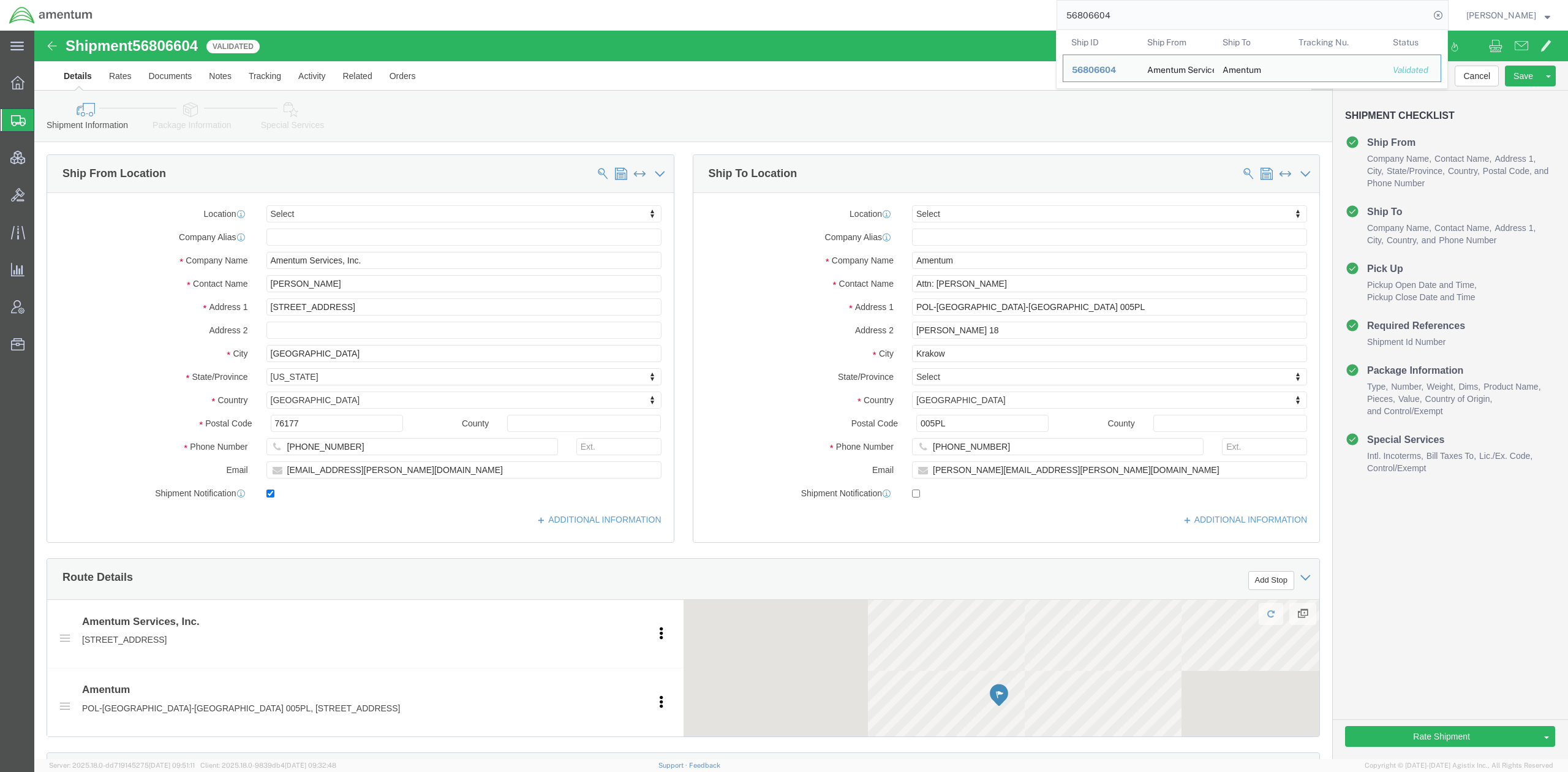
select select
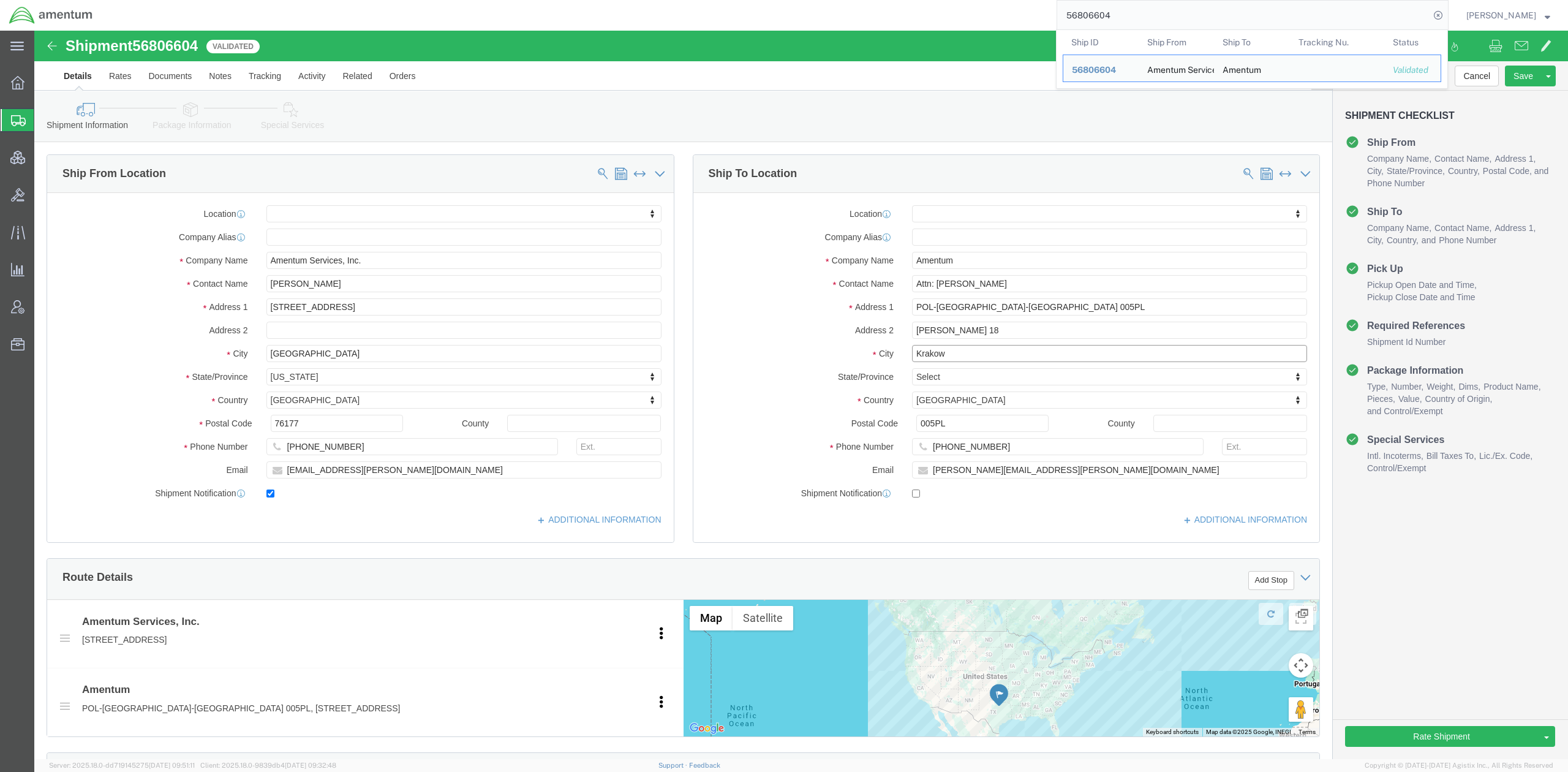
drag, startPoint x: 950, startPoint y: 320, endPoint x: 530, endPoint y: 282, distance: 421.7
click div "Ship From Location Location My Profile Location [PHONE_NUMBER] [PHONE_NUMBER] […"
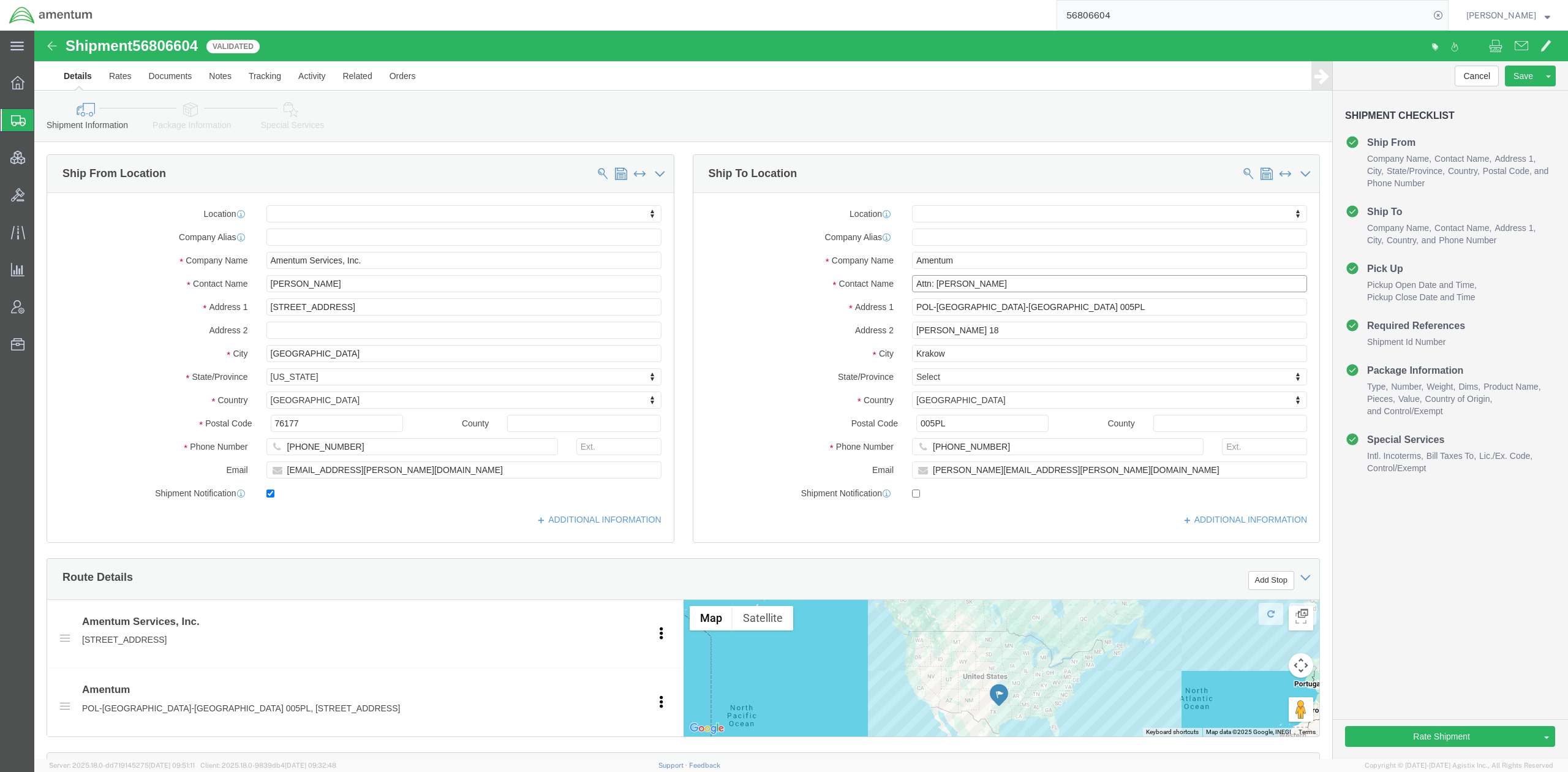
click input "Attn: [PERSON_NAME]"
drag, startPoint x: 1068, startPoint y: 281, endPoint x: 763, endPoint y: 262, distance: 305.6
click div "Location My Profile Location [PHONE_NUMBER] [PHONE_NUMBER] [PHONE_NUMBER] [PHON…"
drag, startPoint x: 1002, startPoint y: 279, endPoint x: 948, endPoint y: 298, distance: 57.2
click input "[PERSON_NAME] 18"
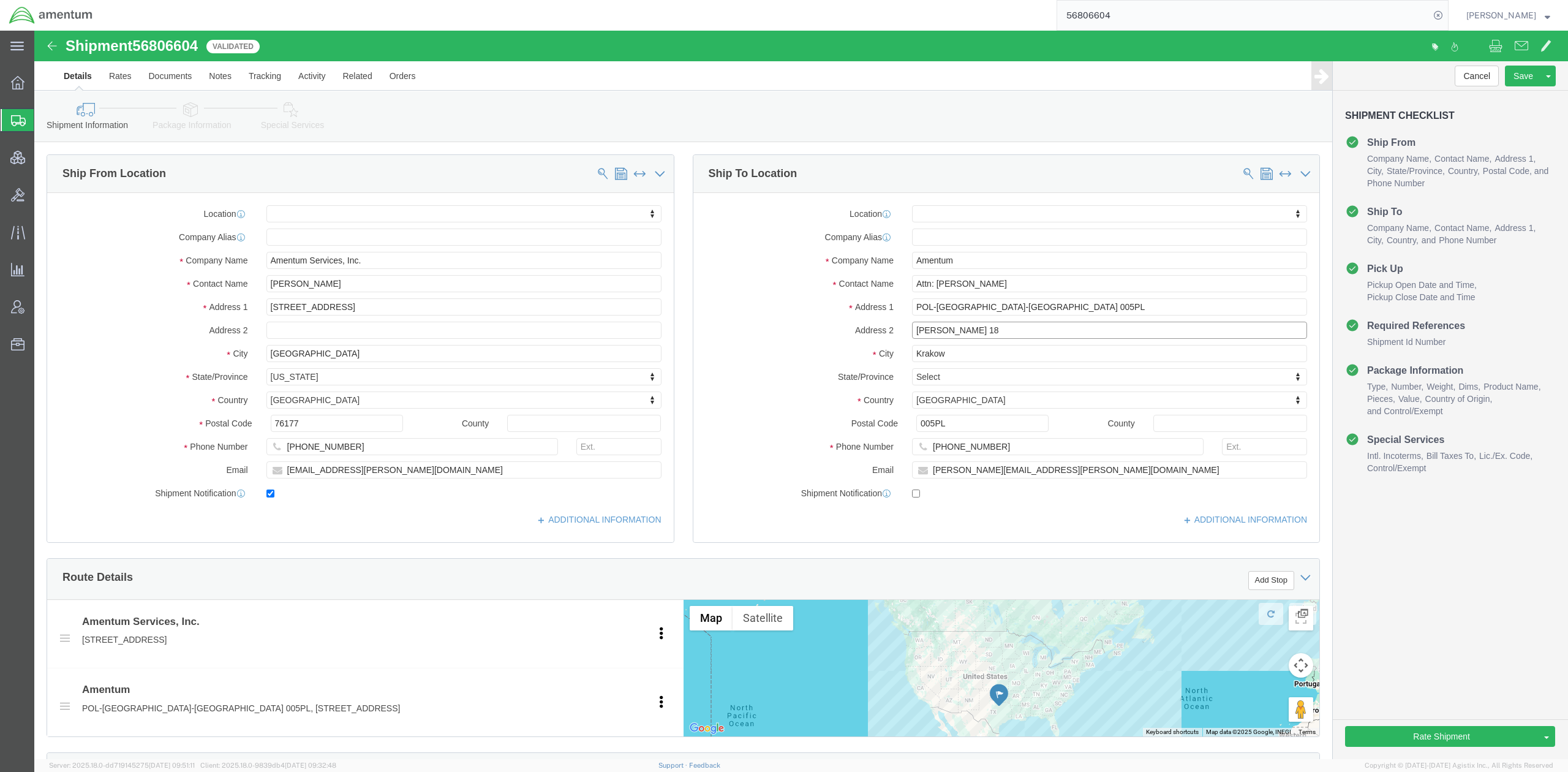
drag, startPoint x: 963, startPoint y: 301, endPoint x: 675, endPoint y: 272, distance: 289.5
click div "Location My Profile Location [PHONE_NUMBER] [PHONE_NUMBER] [PHONE_NUMBER] [PHON…"
drag, startPoint x: 915, startPoint y: 390, endPoint x: 643, endPoint y: 370, distance: 272.7
click div "Ship From Location Location My Profile Location [PHONE_NUMBER] [PHONE_NUMBER] […"
type input "31564"
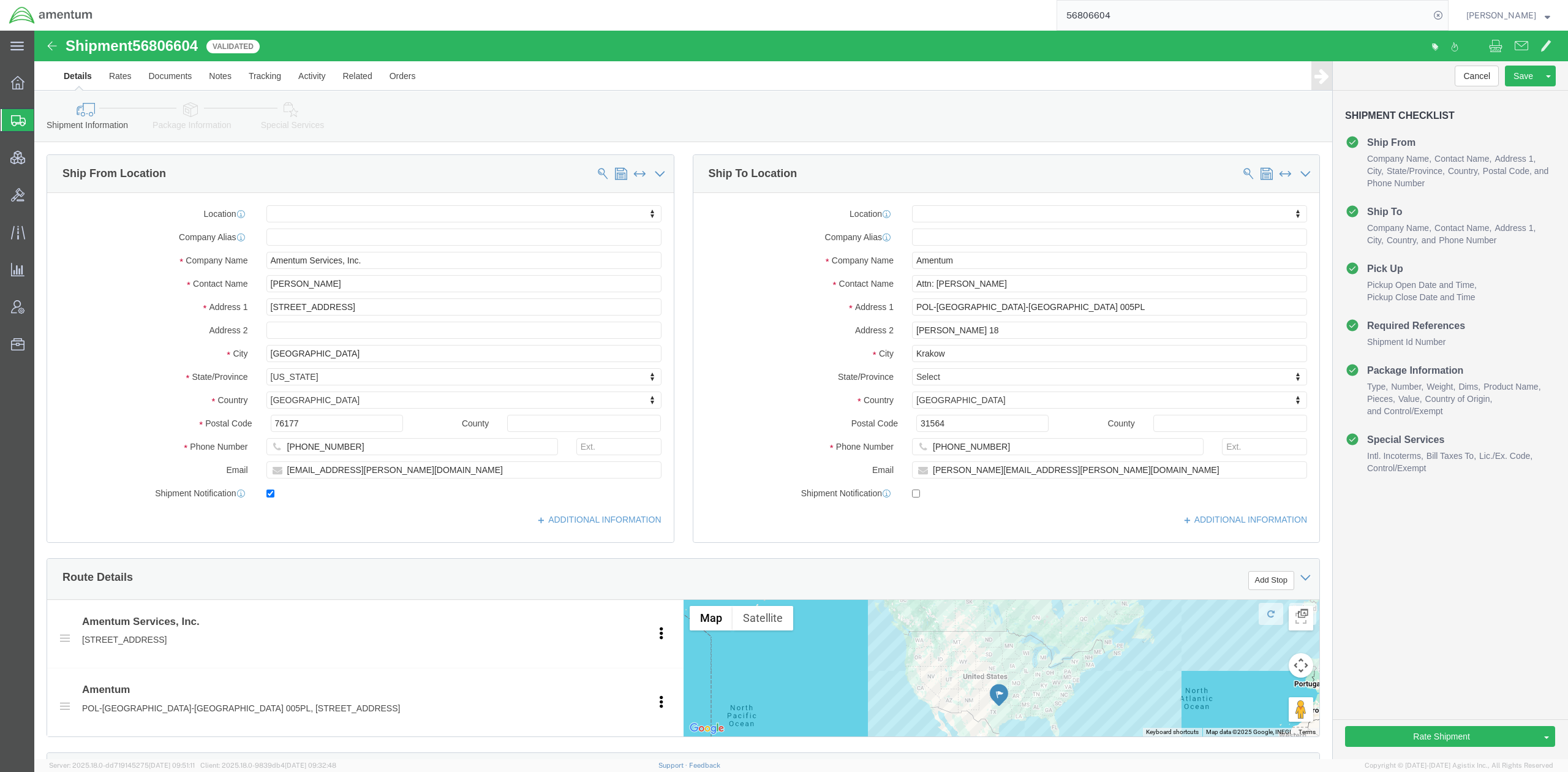
select select
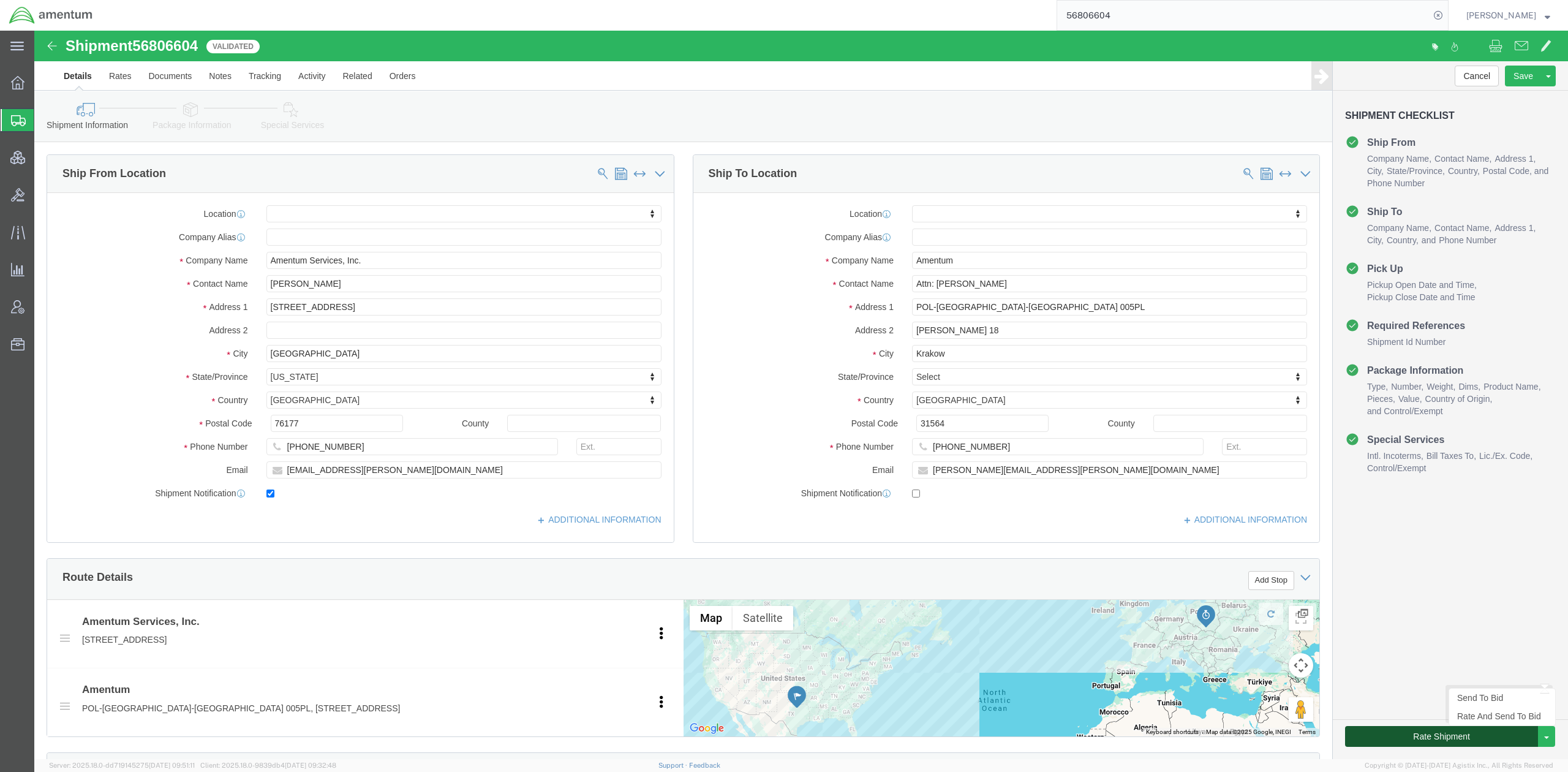
click button "Rate Shipment"
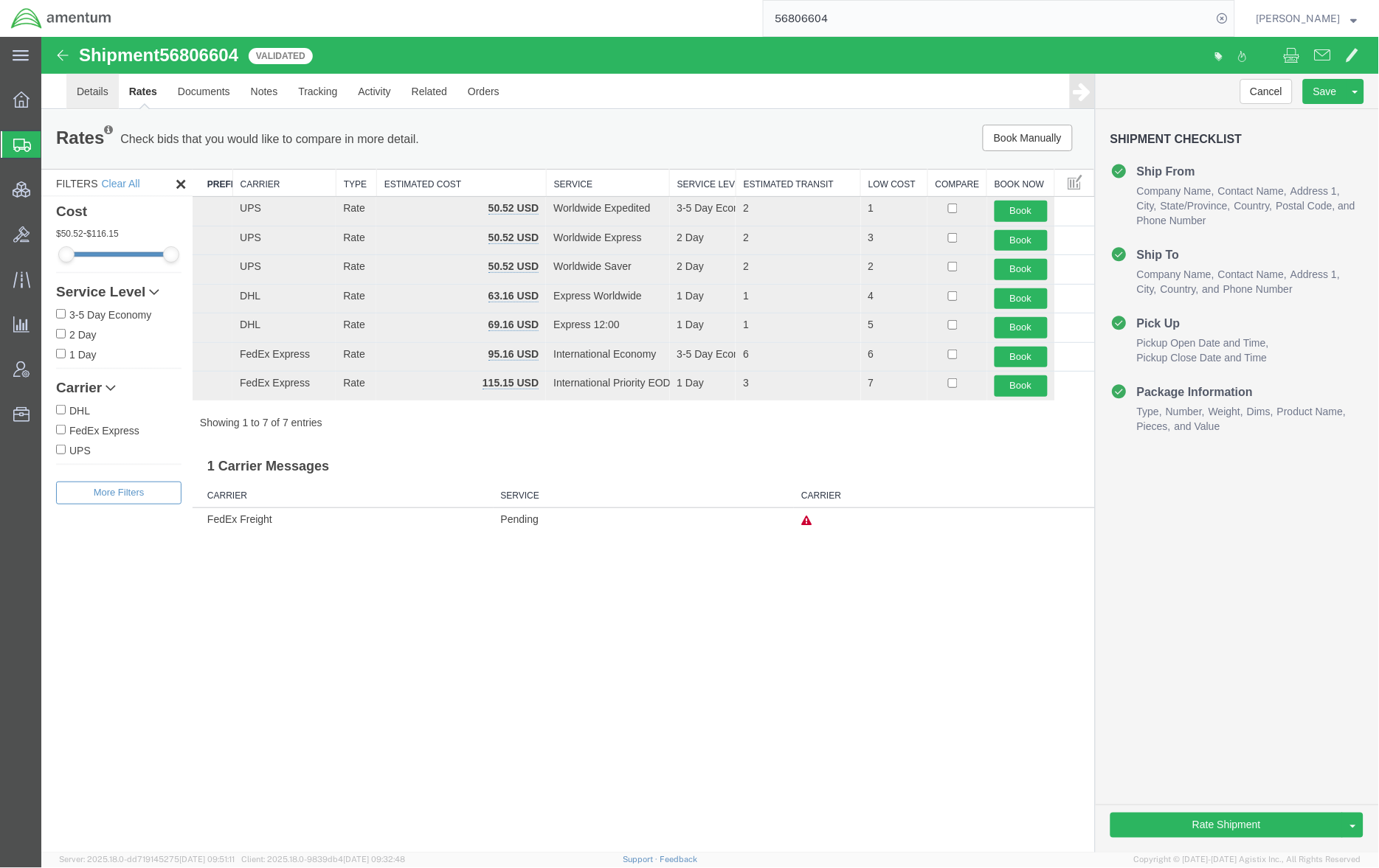
click at [107, 92] on link "Details" at bounding box center [92, 90] width 52 height 35
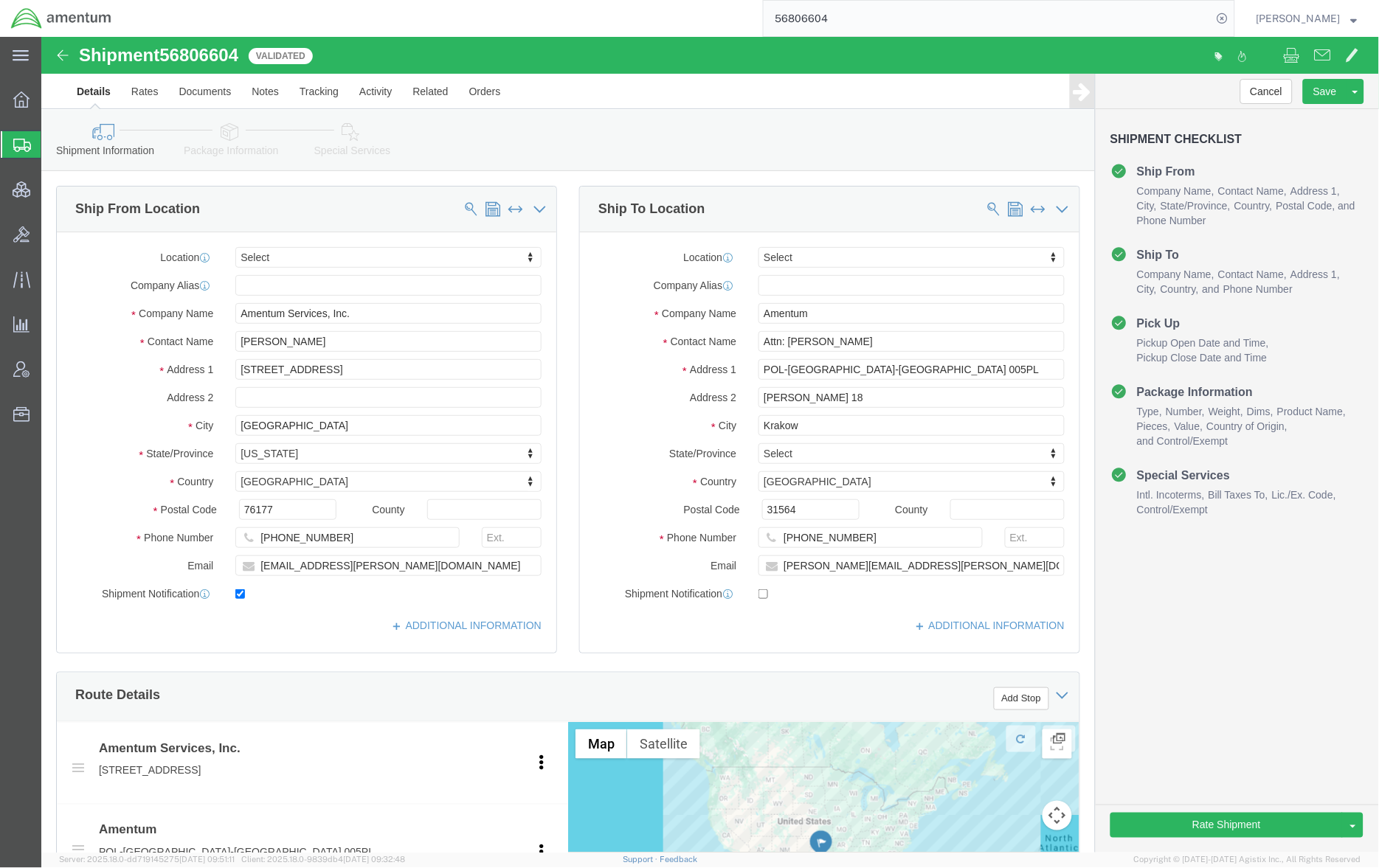
click div "Shipment Information Package Information Special Services Loading Routing"
click link "Package Information"
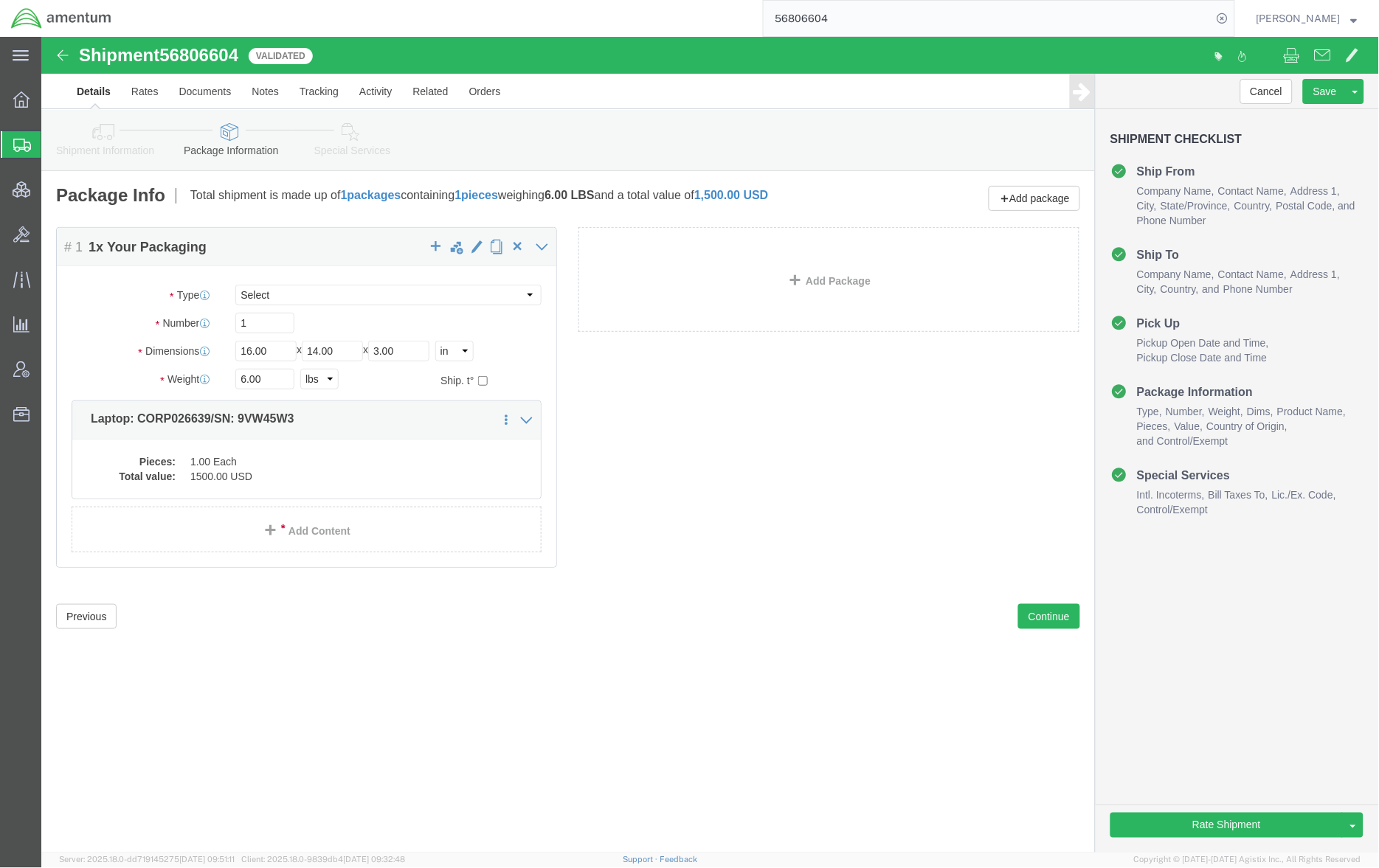
click at [52, 135] on span "Shipments" at bounding box center [46, 144] width 12 height 29
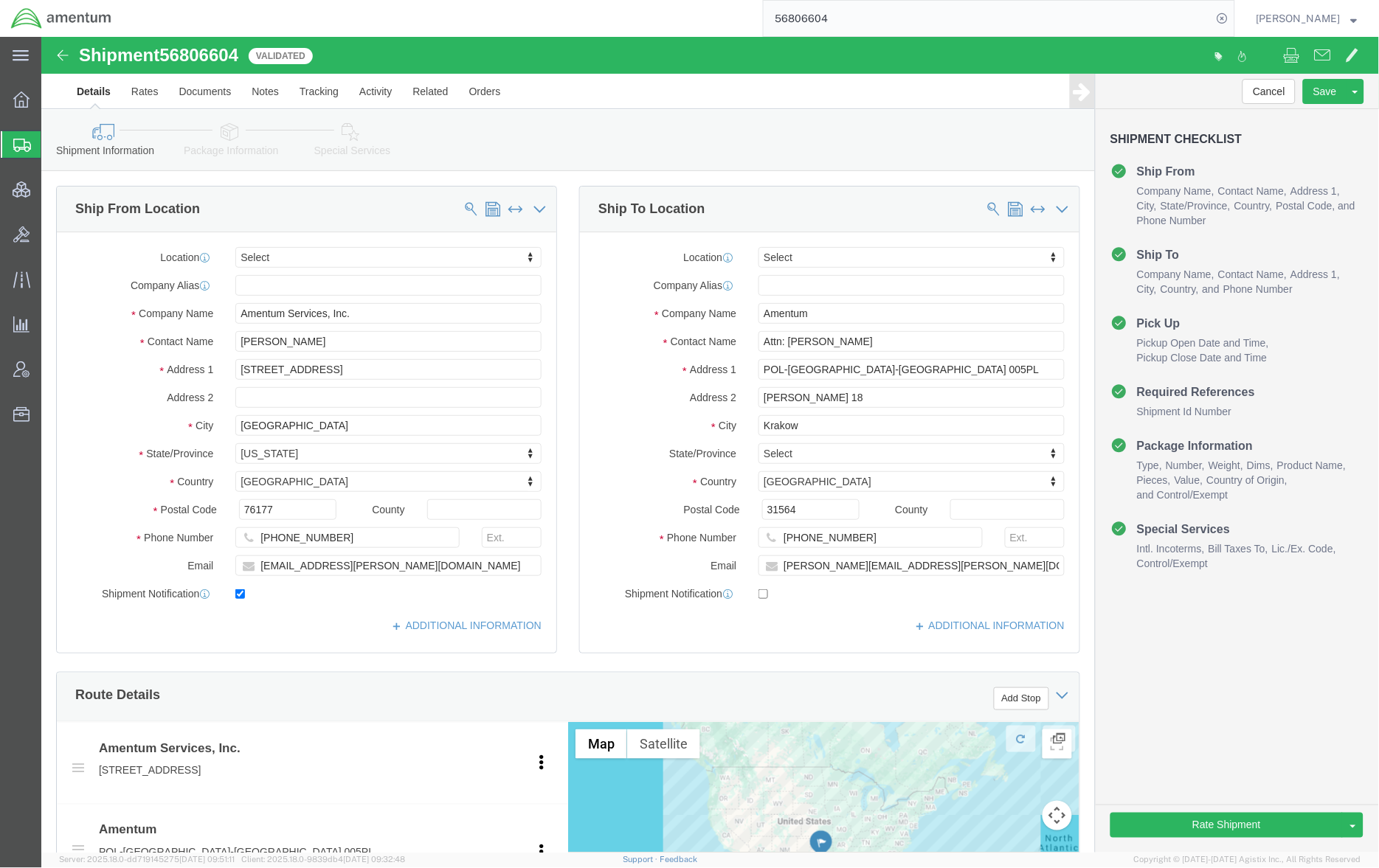
select select
click input "Attn: [PERSON_NAME]"
drag, startPoint x: 910, startPoint y: 310, endPoint x: 743, endPoint y: 304, distance: 167.1
click input "Attn: [PERSON_NAME]"
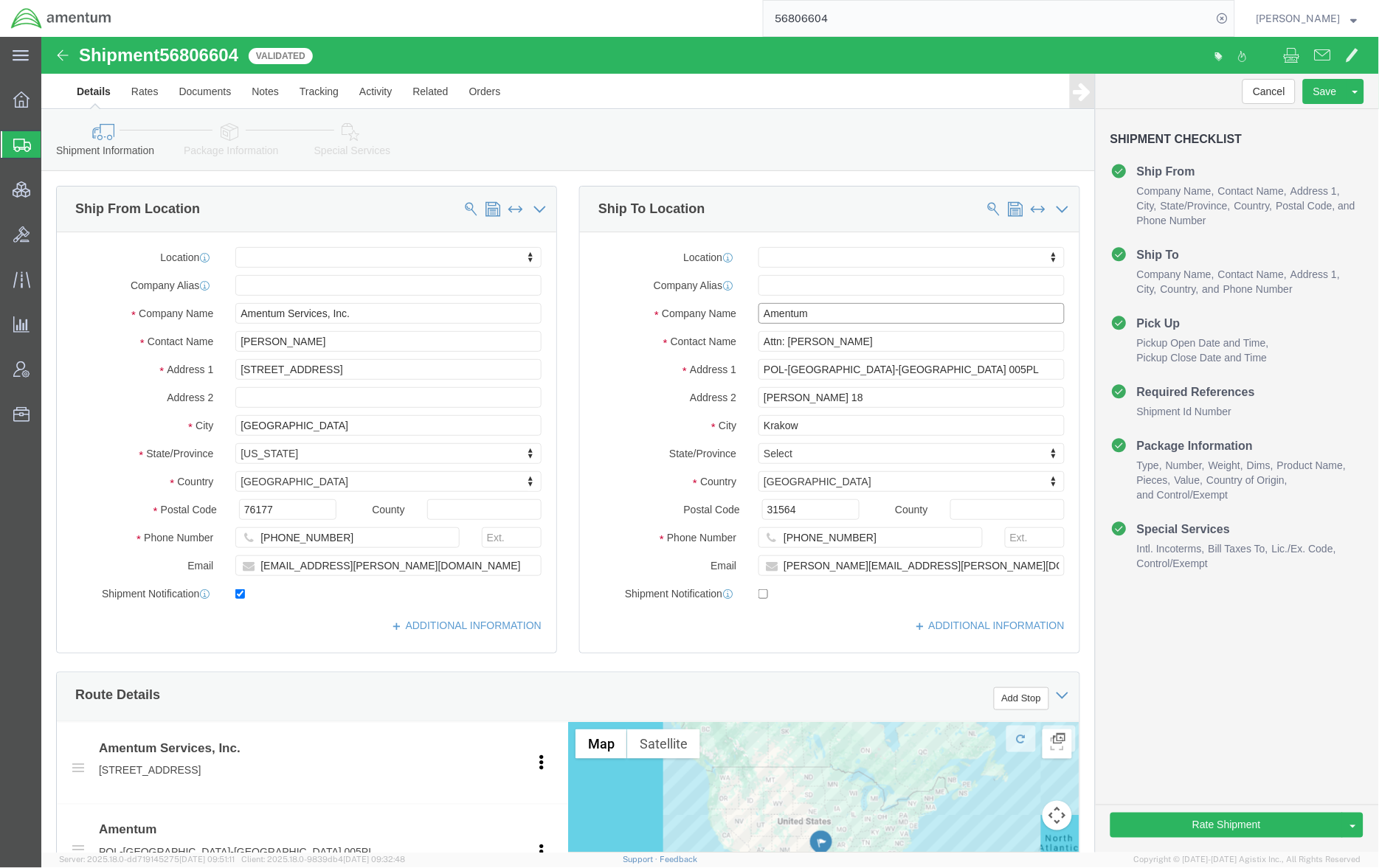
drag, startPoint x: 789, startPoint y: 278, endPoint x: 516, endPoint y: 261, distance: 273.5
click div "Ship From Location Location My Profile Location [PHONE_NUMBER] [PHONE_NUMBER] […"
paste input "[PERSON_NAME]"
type input "[PERSON_NAME]"
click div "Ship To Location Location My Profile Location [PHONE_NUMBER] [PHONE_NUMBER] [PH…"
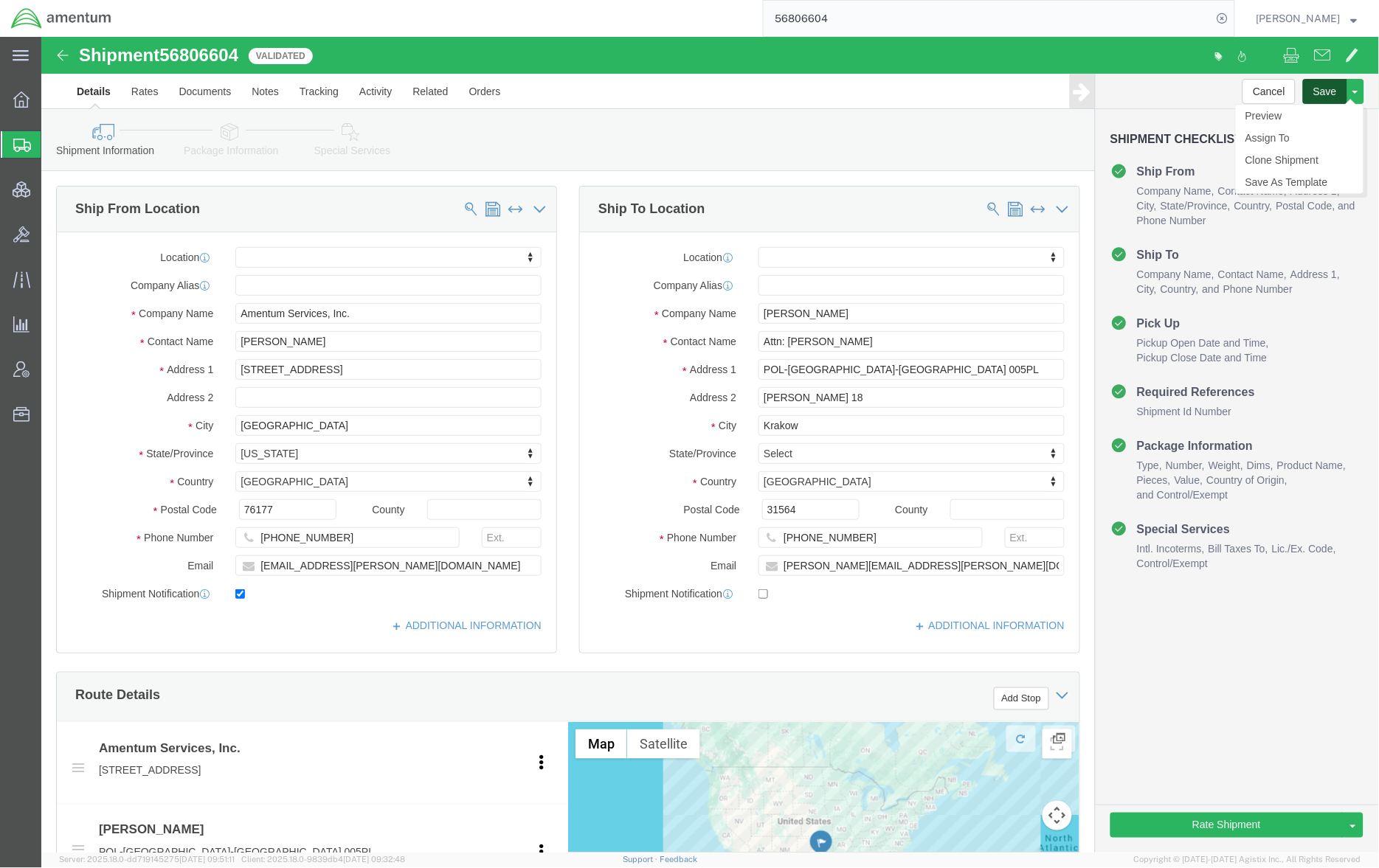
click button "Save"
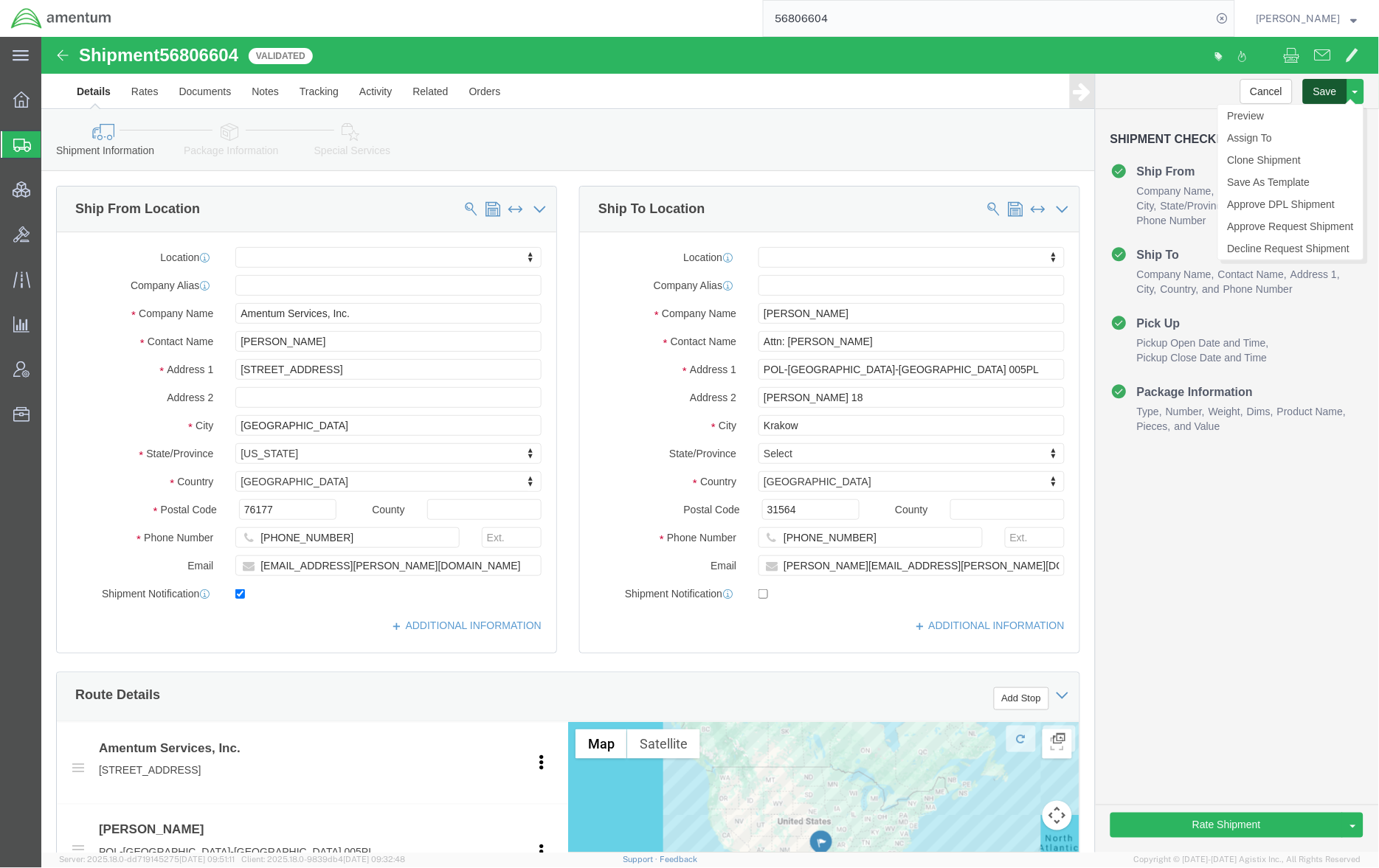
click button "Save"
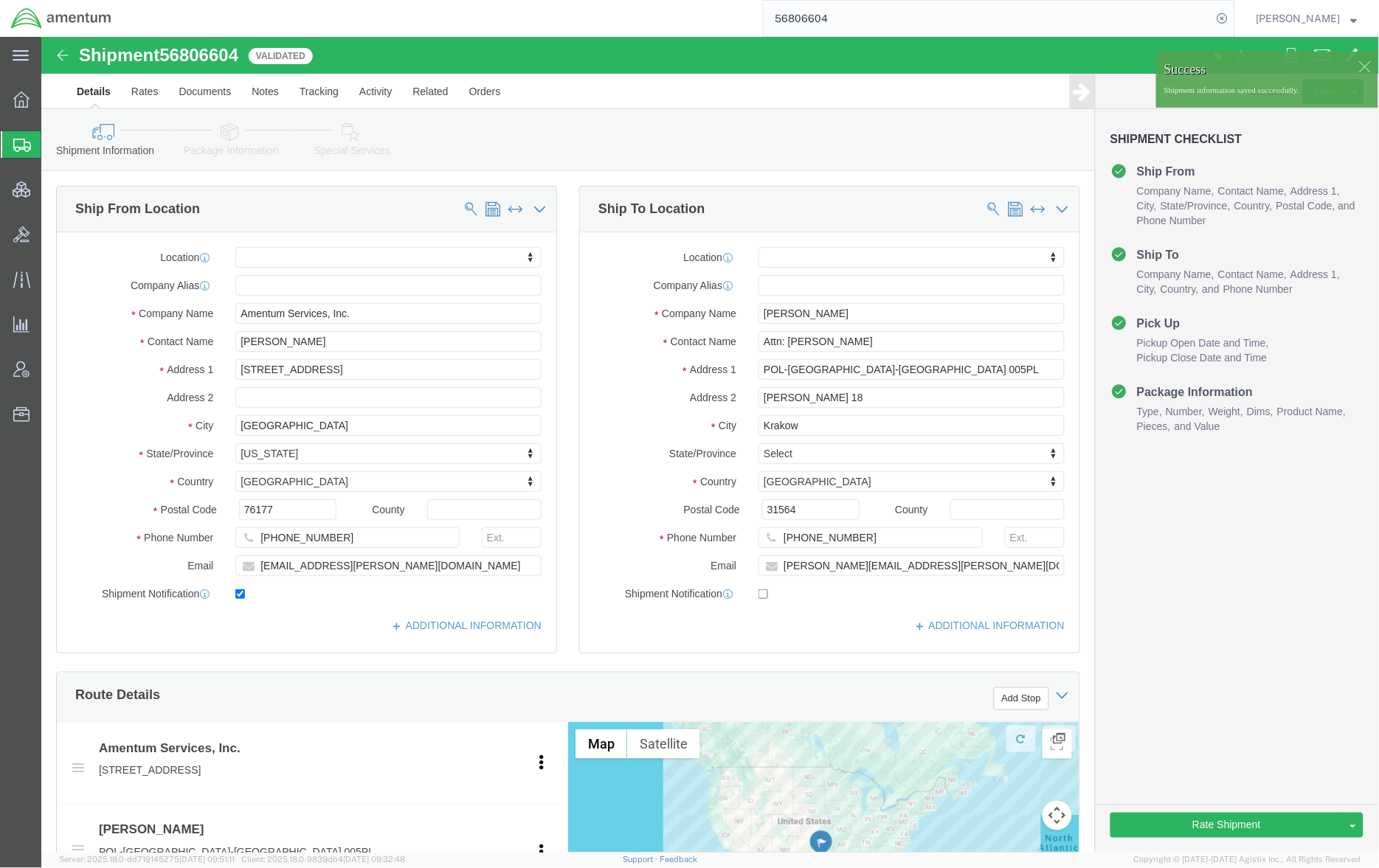
click at [52, 141] on span "Shipments" at bounding box center [46, 144] width 12 height 29
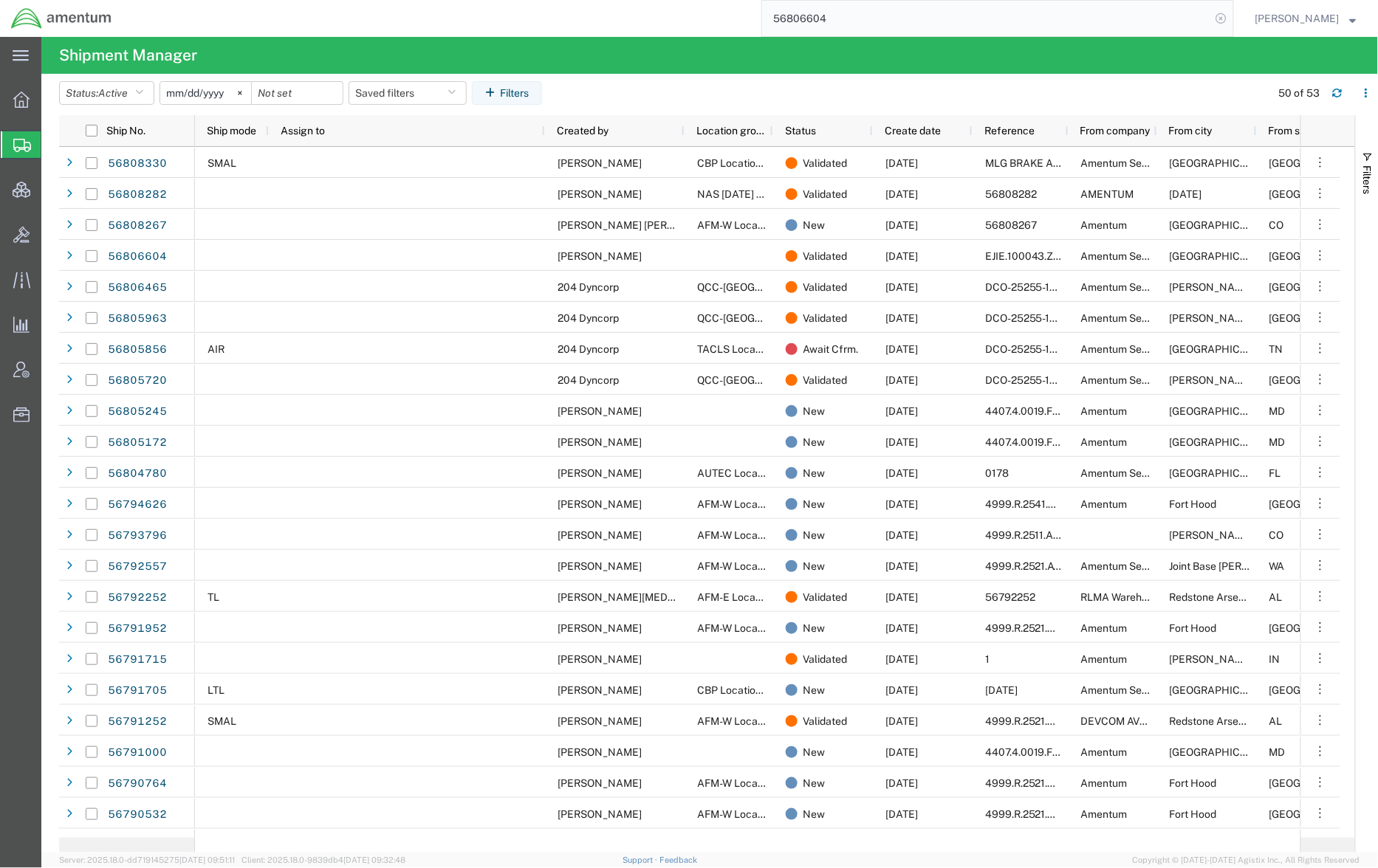
click at [1226, 16] on icon at bounding box center [1221, 18] width 21 height 21
click at [382, 90] on button "Saved filters" at bounding box center [408, 93] width 118 height 24
click at [400, 182] on span "Active DCI shipments" at bounding box center [448, 185] width 193 height 28
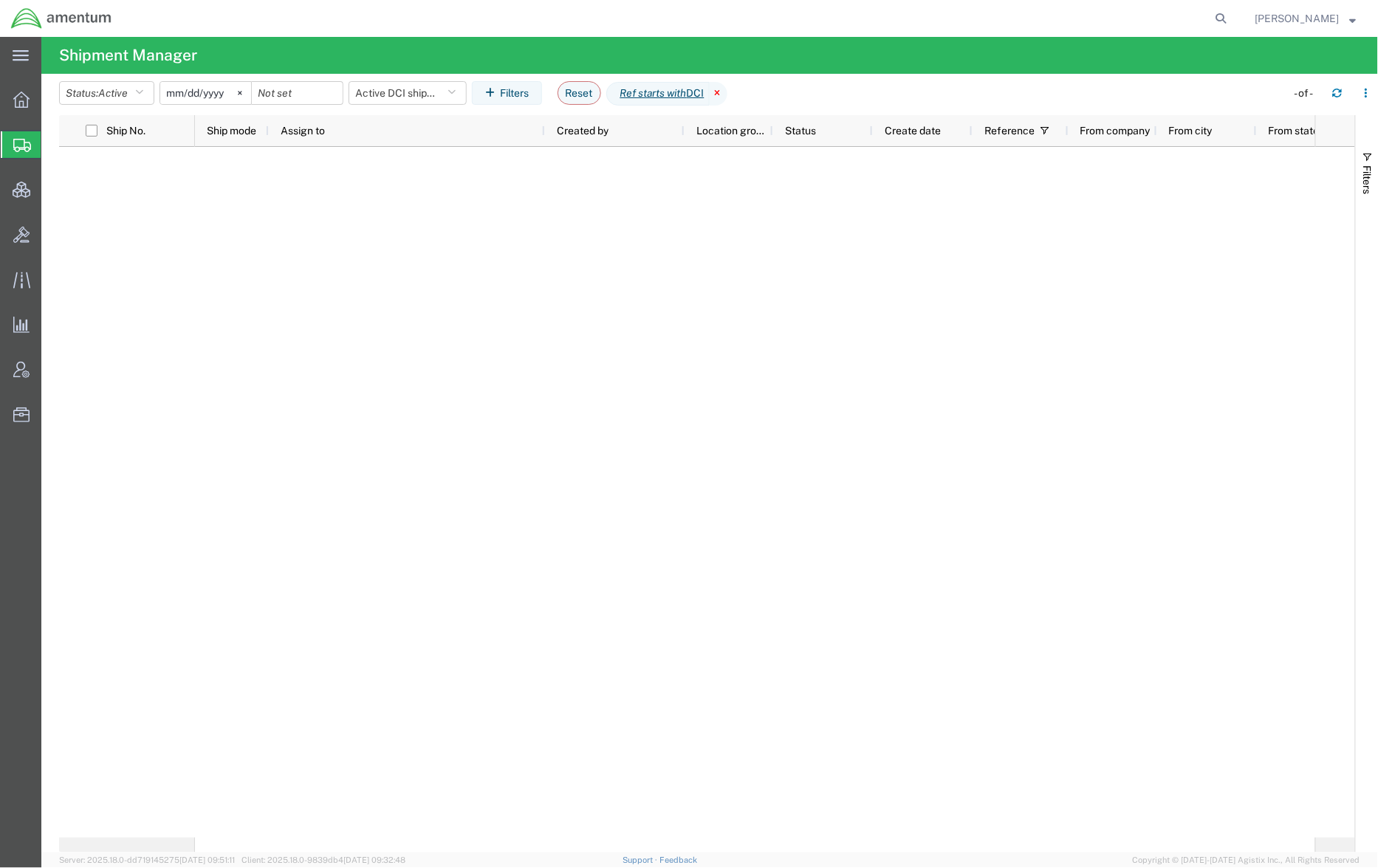
click at [728, 94] on icon at bounding box center [718, 94] width 18 height 24
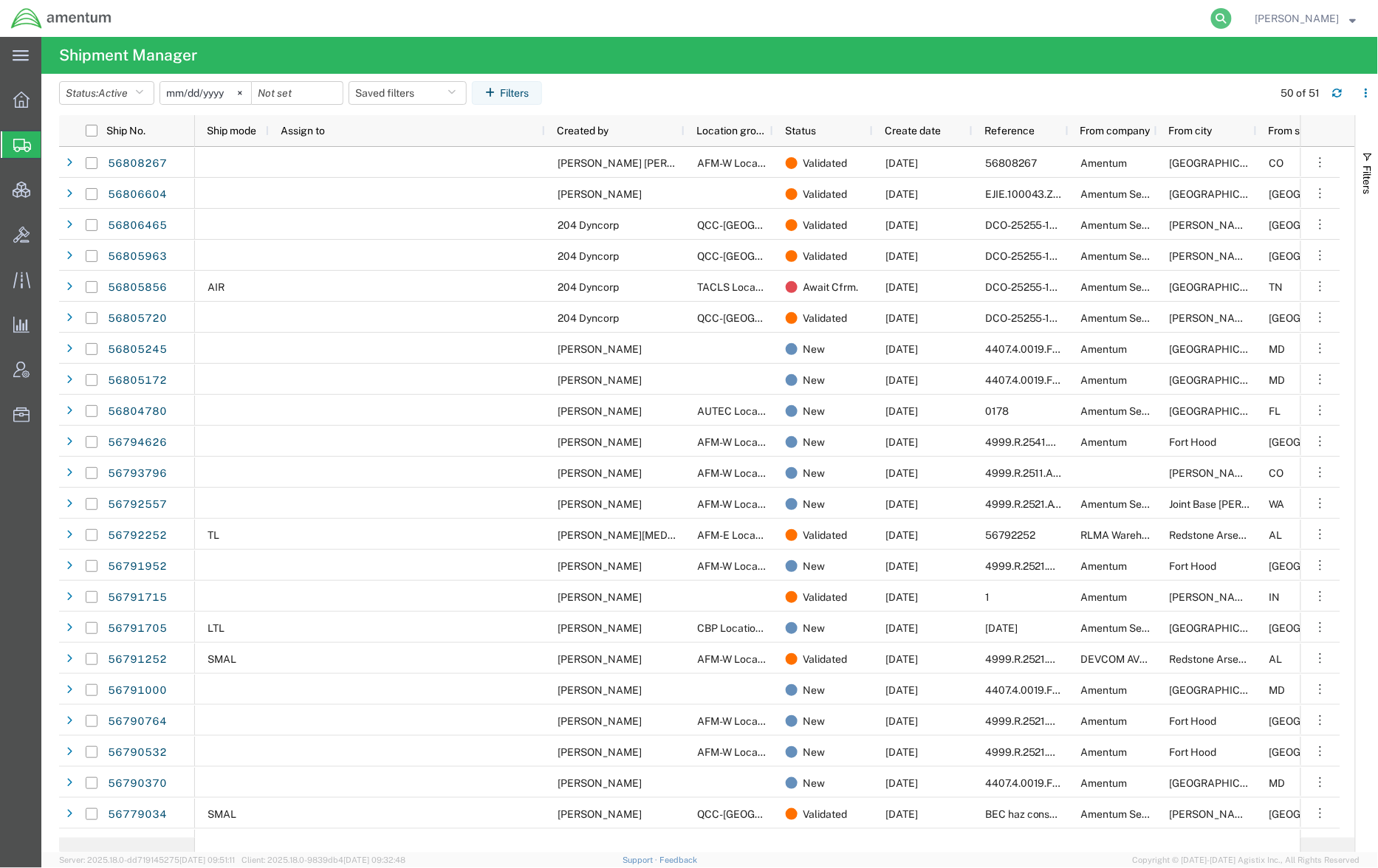
click at [1211, 15] on icon at bounding box center [1221, 18] width 21 height 21
click at [1168, 25] on input "search" at bounding box center [986, 18] width 449 height 35
paste input "56769275"
type input "56769275"
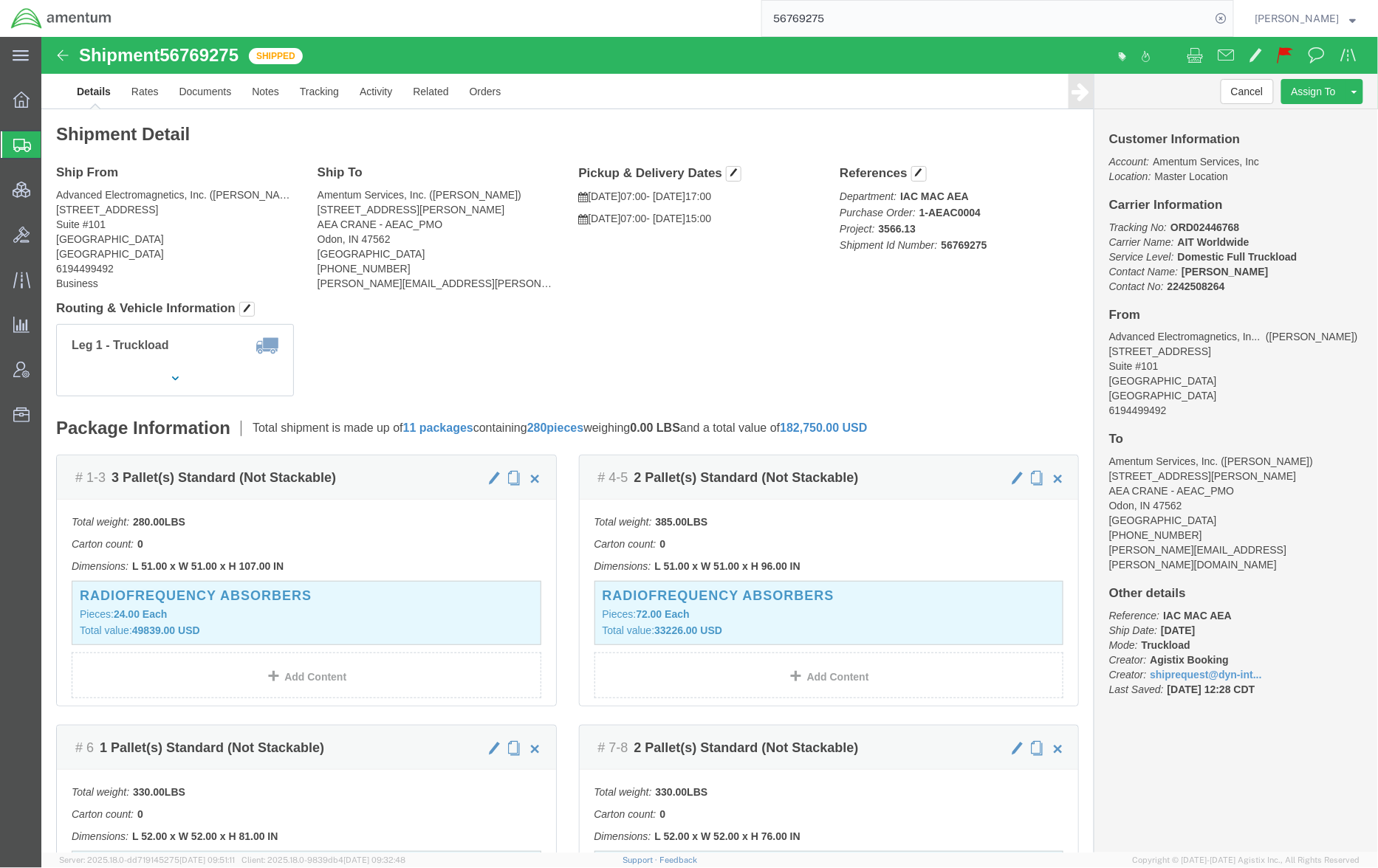
click p "Account: Amentum Services, Inc Location: Master Location"
click link "Documents"
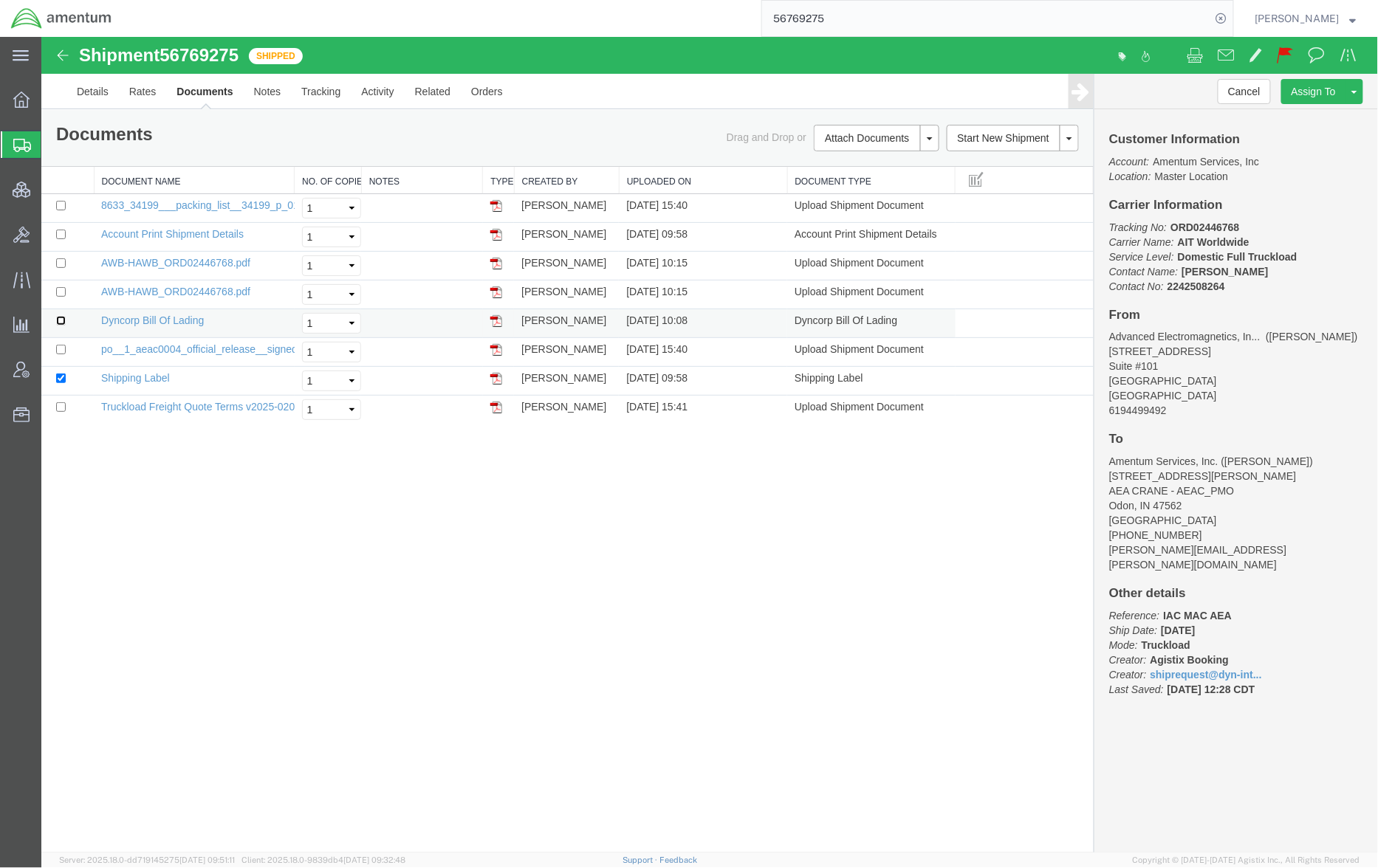
click at [59, 322] on input "checkbox" at bounding box center [60, 320] width 10 height 10
checkbox input "true"
click at [57, 293] on input "checkbox" at bounding box center [60, 291] width 10 height 10
checkbox input "true"
click at [56, 354] on input "checkbox" at bounding box center [60, 348] width 10 height 10
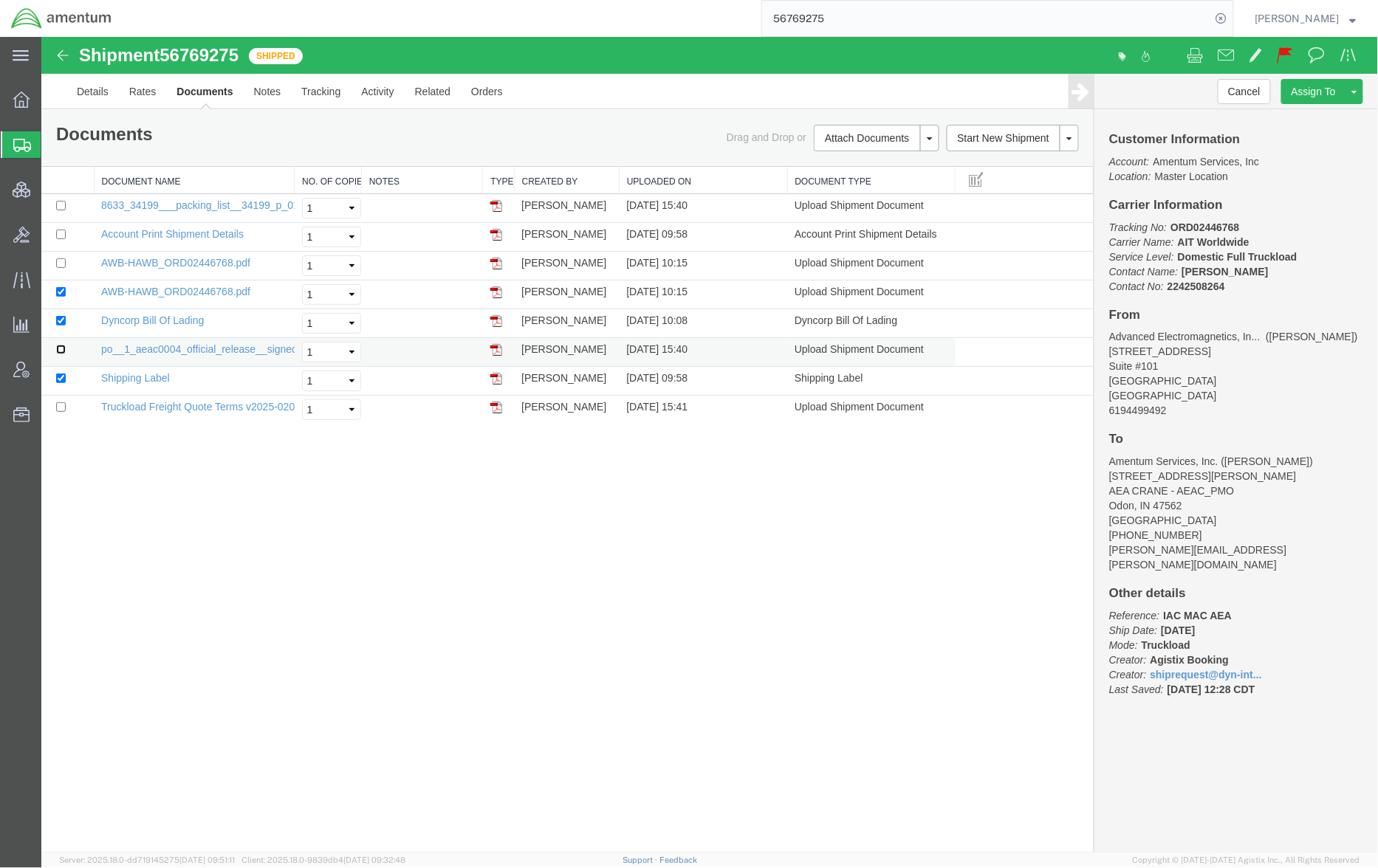
checkbox input "true"
click at [60, 210] on td at bounding box center [67, 208] width 52 height 29
click at [63, 203] on input "checkbox" at bounding box center [60, 205] width 10 height 10
checkbox input "true"
click at [856, 162] on link "Print Documents" at bounding box center [873, 162] width 128 height 22
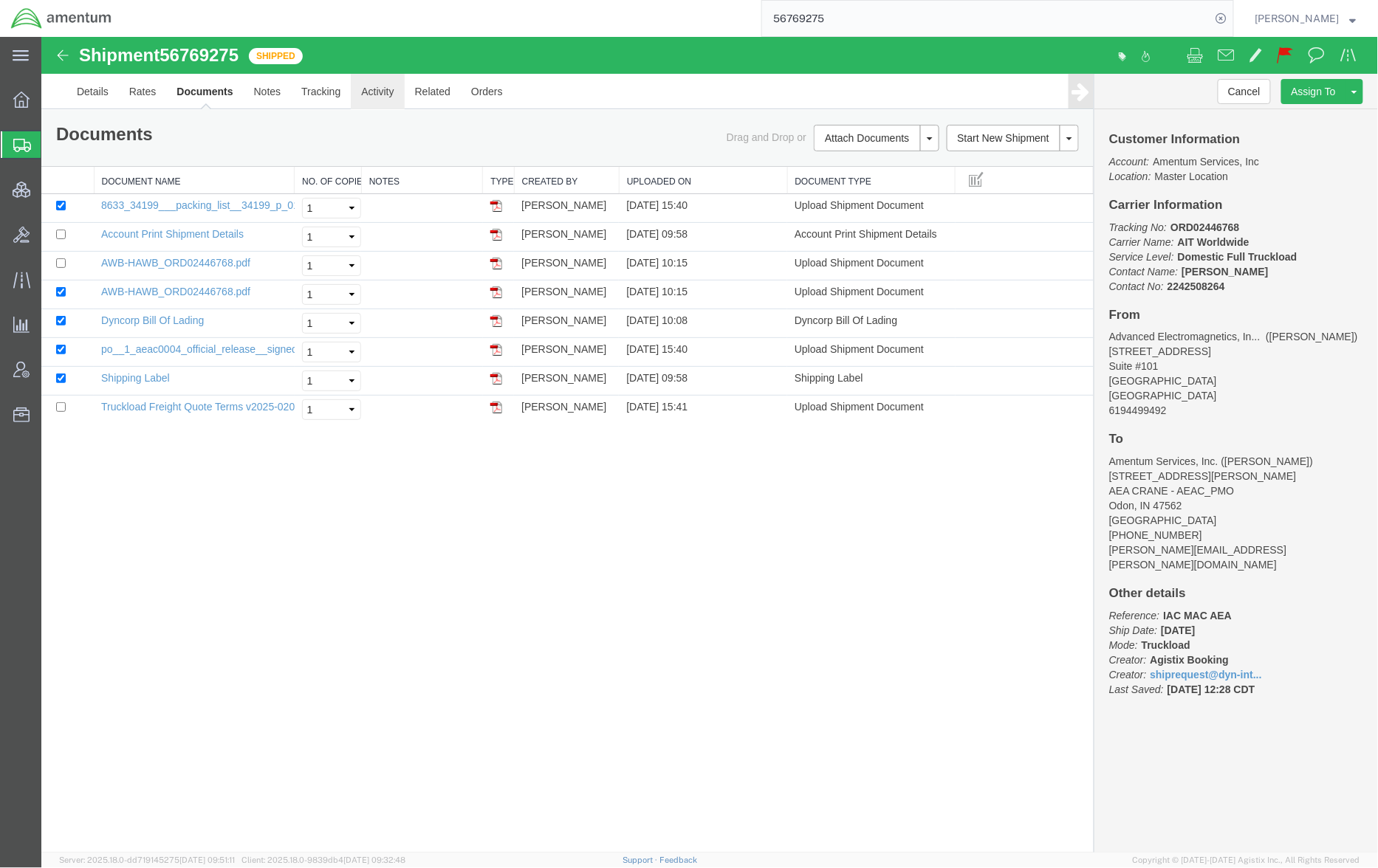
drag, startPoint x: 357, startPoint y: 94, endPoint x: 339, endPoint y: 97, distance: 18.2
click at [357, 94] on link "Activity" at bounding box center [376, 91] width 53 height 35
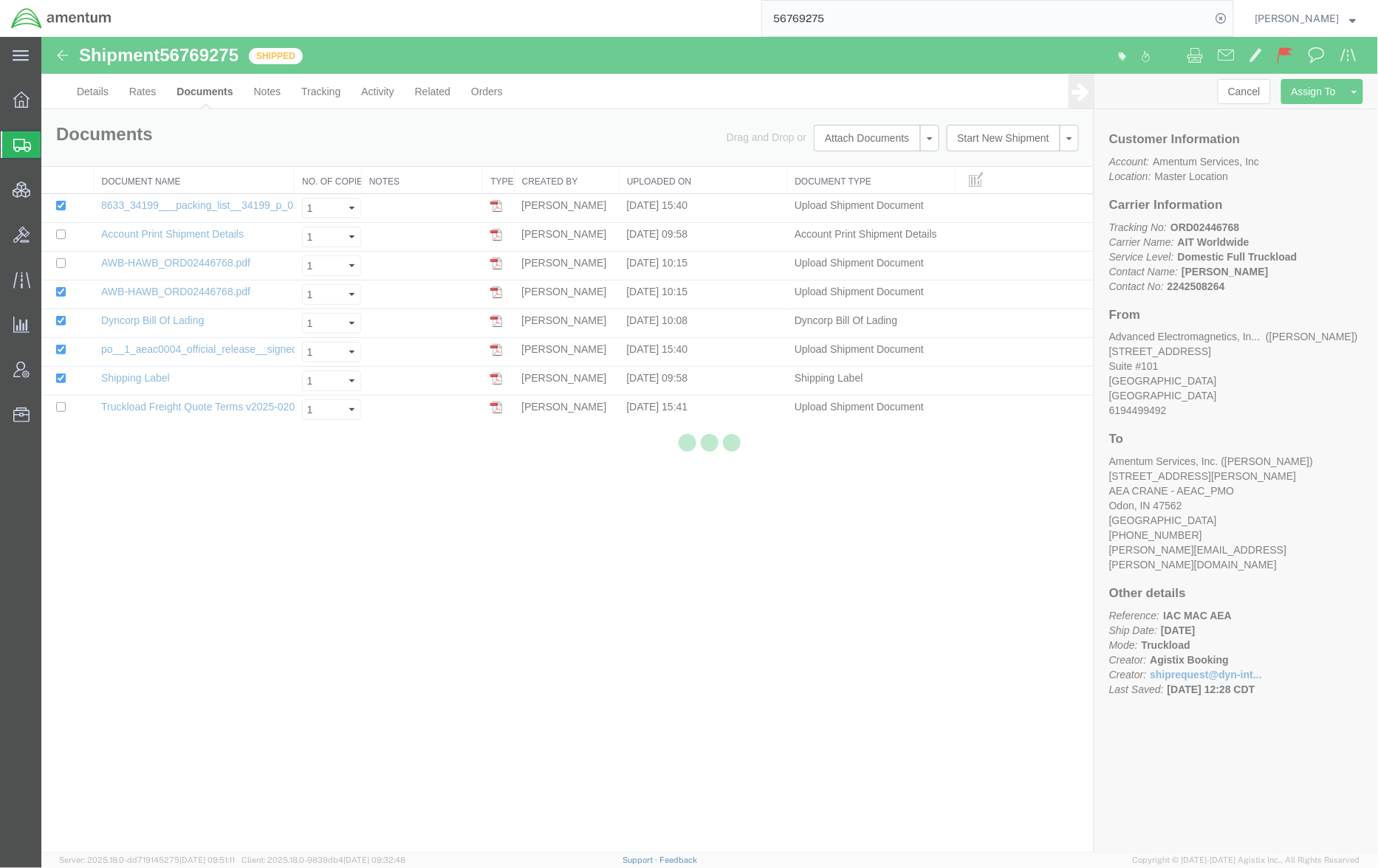
click at [322, 92] on div at bounding box center [709, 444] width 1337 height 816
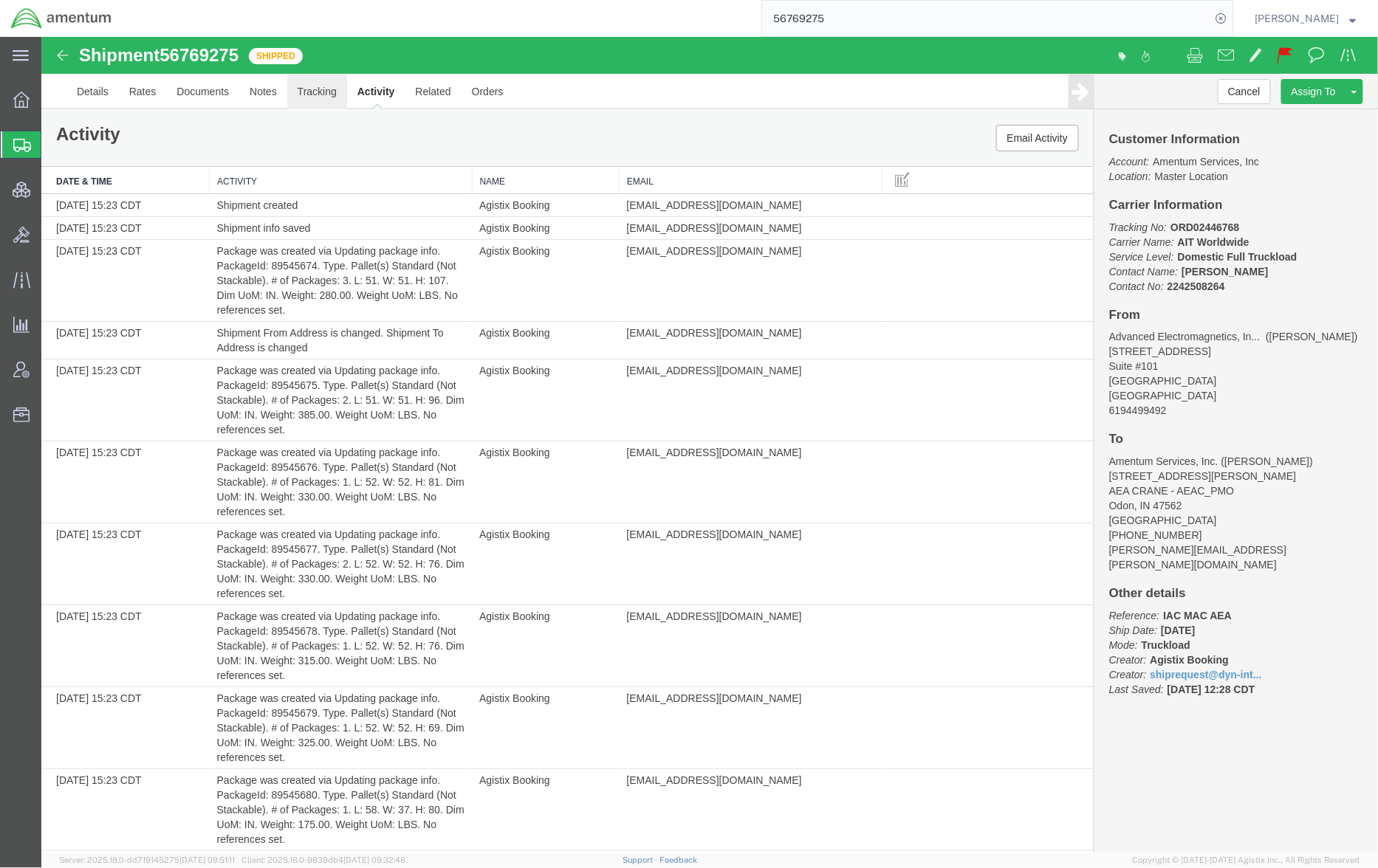
click at [322, 91] on link "Tracking" at bounding box center [316, 91] width 60 height 35
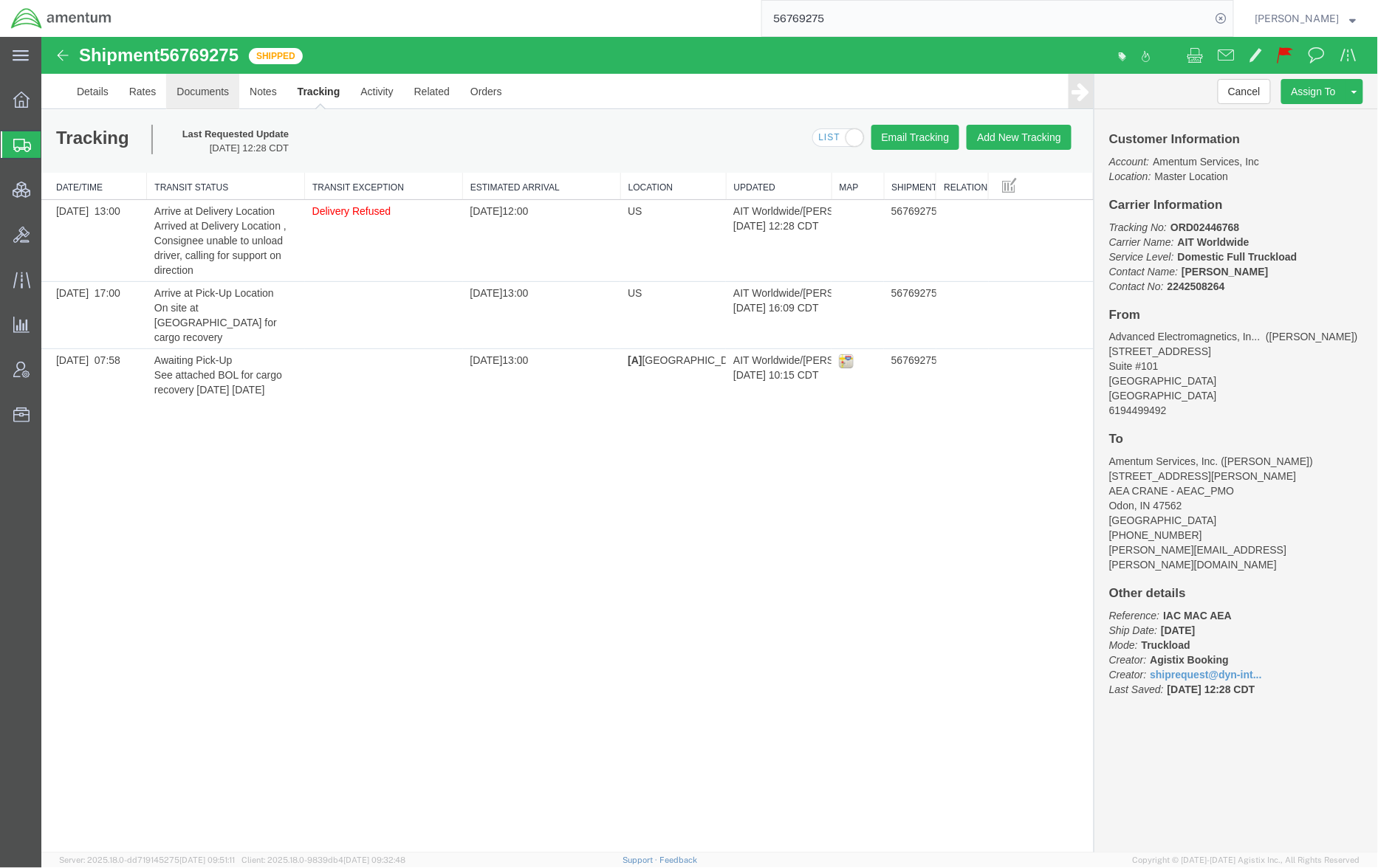
click at [206, 91] on link "Documents" at bounding box center [201, 91] width 73 height 35
